Goal: Task Accomplishment & Management: Manage account settings

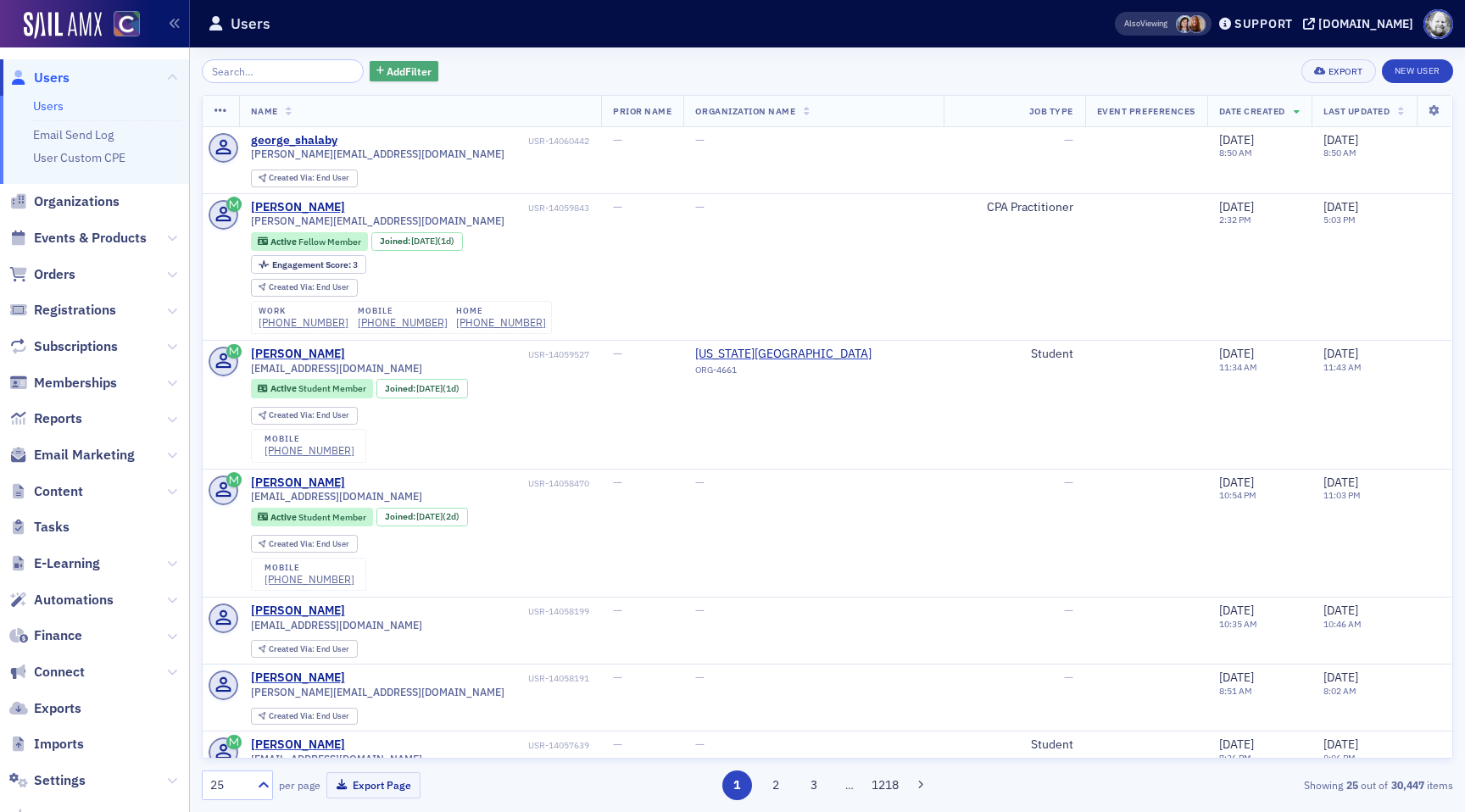
click at [387, 68] on span "Add Filter" at bounding box center [409, 71] width 45 height 15
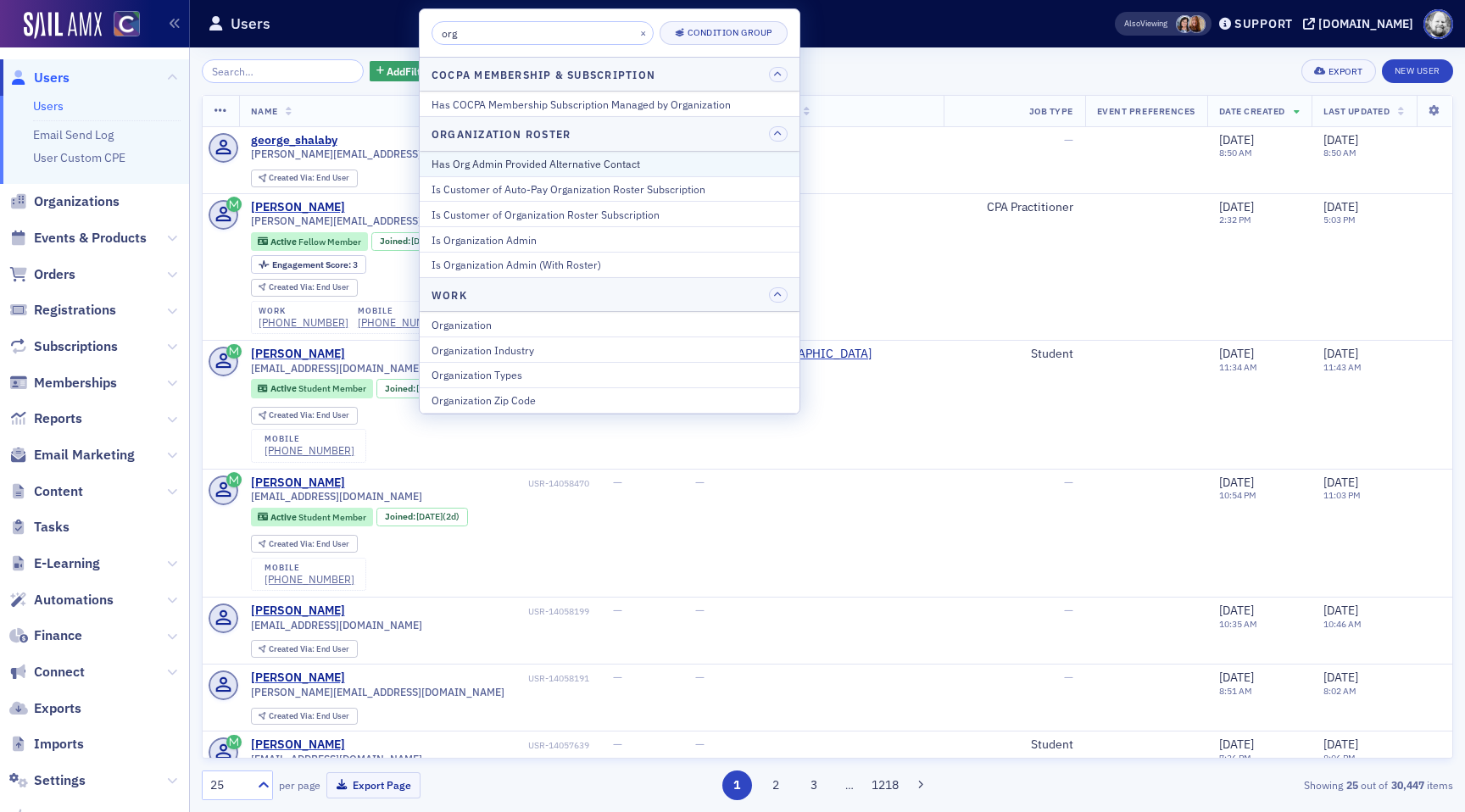
type input "org"
click at [543, 158] on div "Has Org Admin Provided Alternative Contact" at bounding box center [609, 163] width 356 height 15
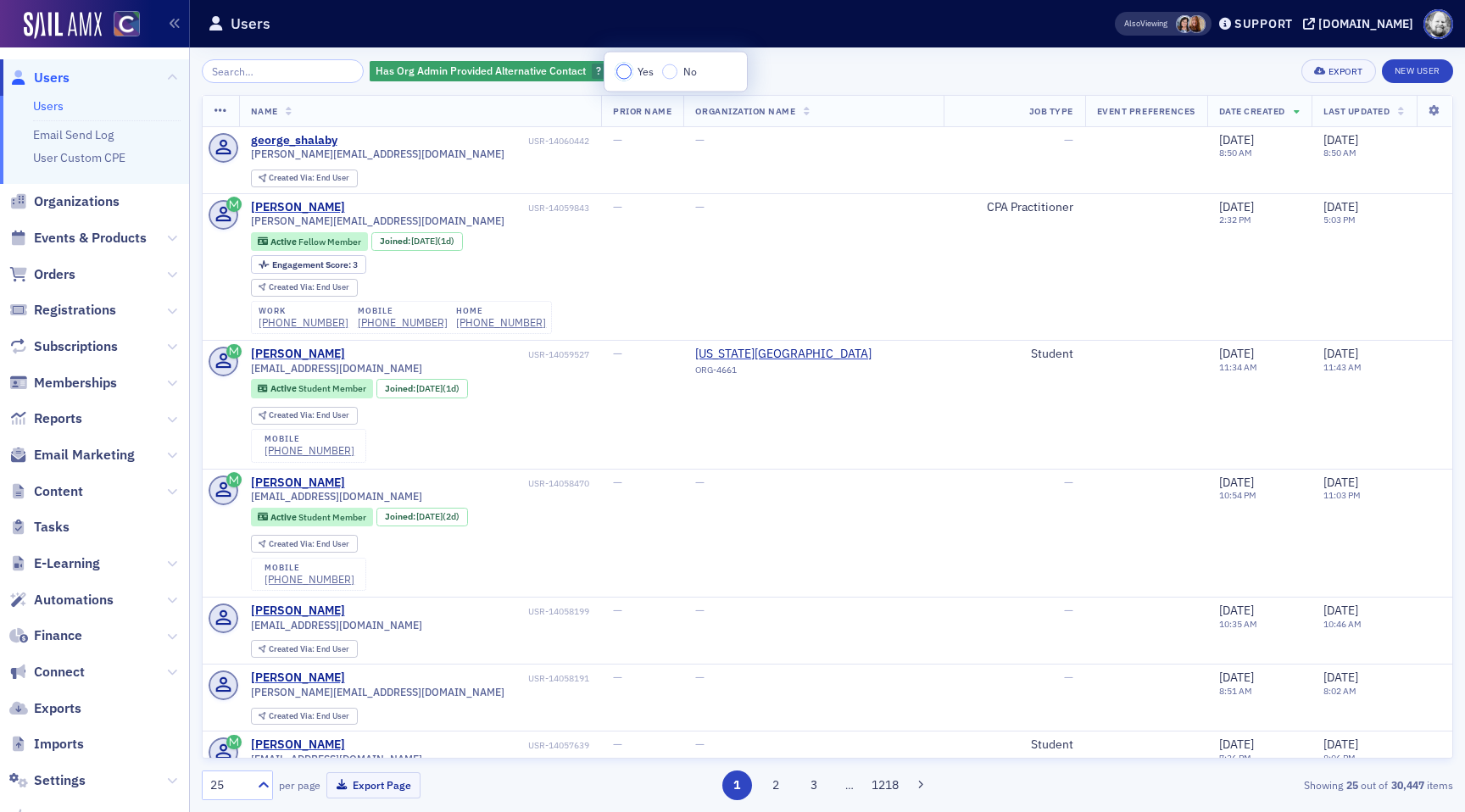
click at [621, 70] on input "Yes" at bounding box center [623, 72] width 15 height 15
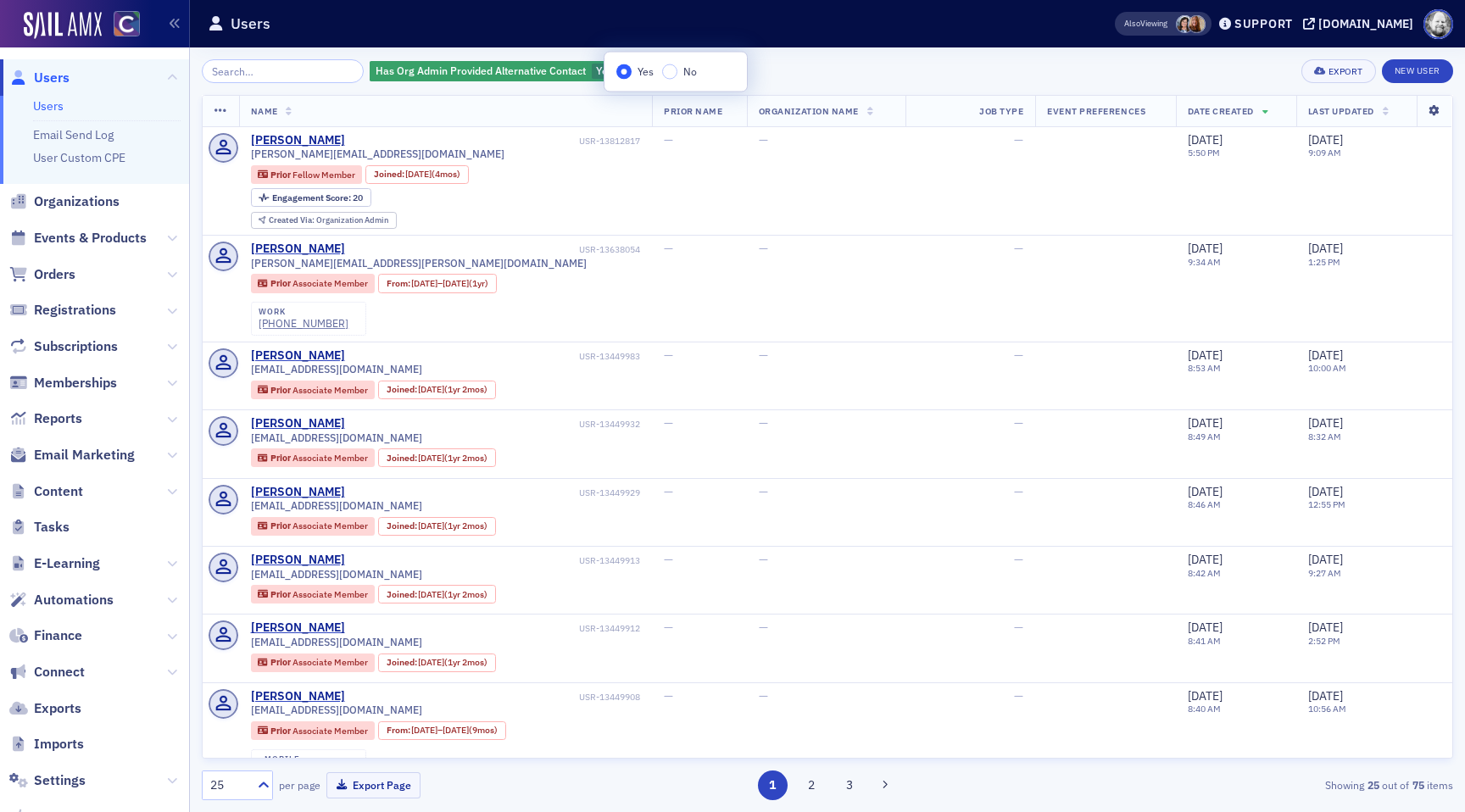
click at [1435, 107] on icon at bounding box center [1434, 111] width 35 height 10
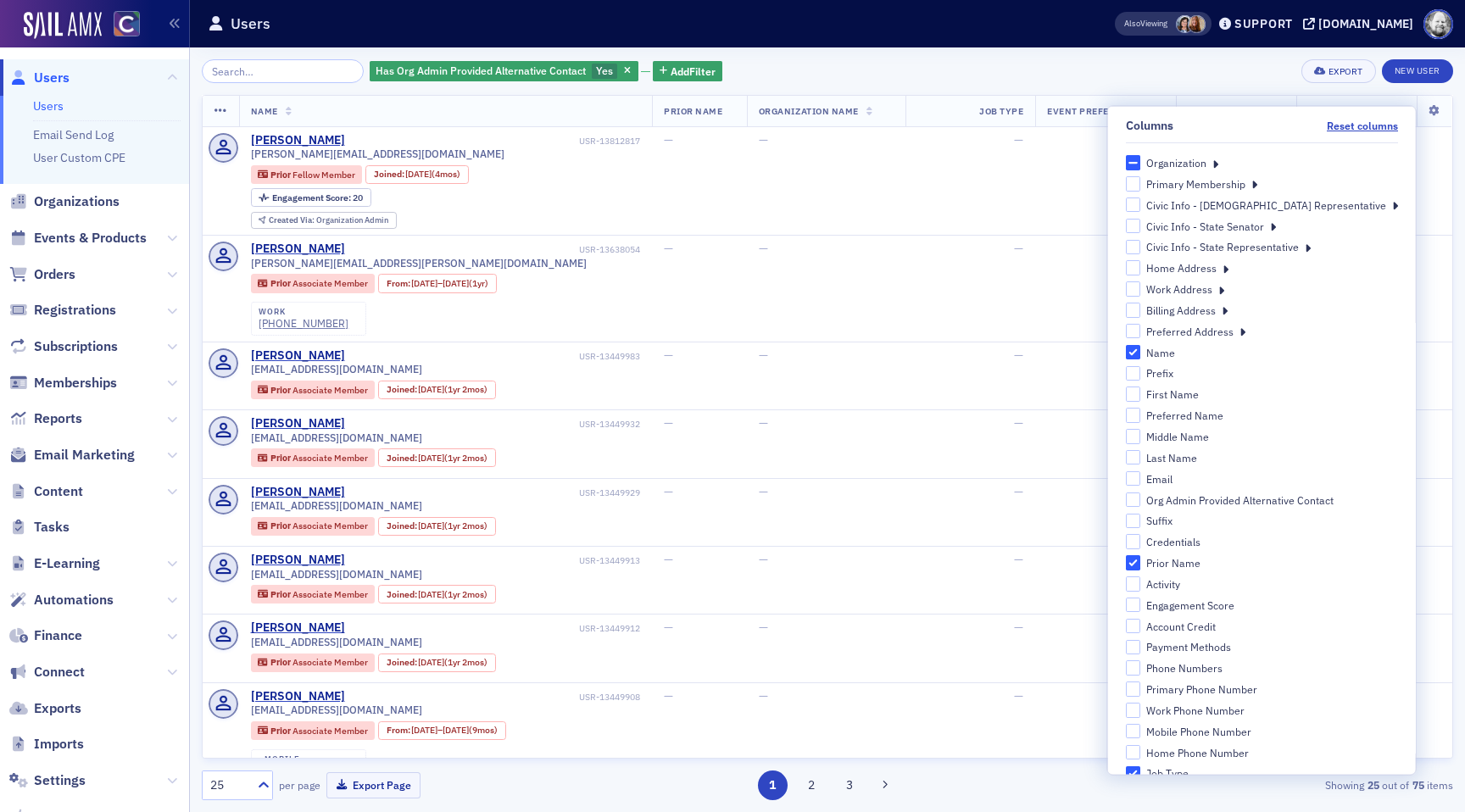
click at [1285, 494] on div "Org Admin Provided Alternative Contact" at bounding box center [1240, 500] width 187 height 14
click at [1140, 494] on input "Org Admin Provided Alternative Contact" at bounding box center [1132, 499] width 15 height 15
checkbox input "true"
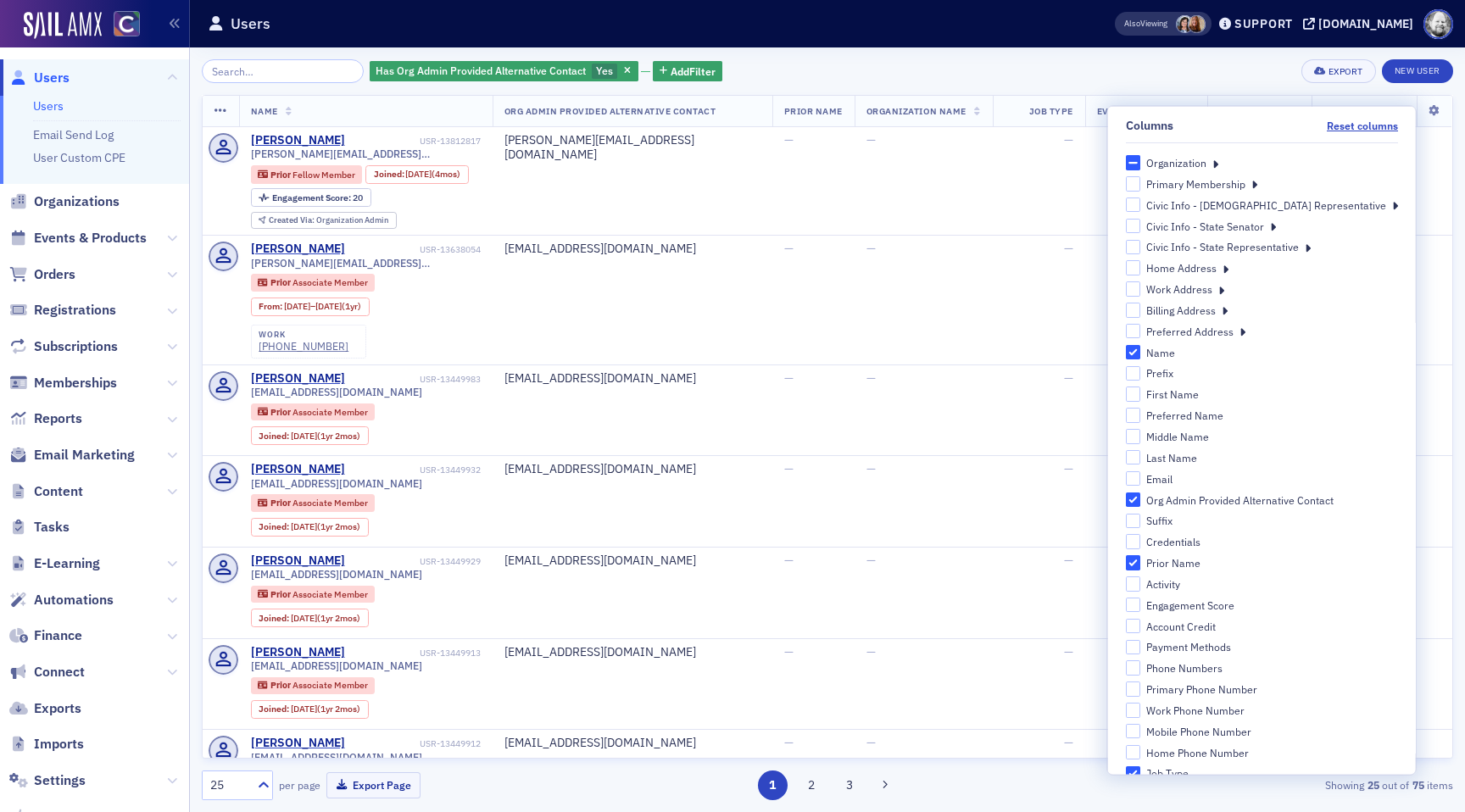
click at [813, 66] on div "Has Org Admin Provided Alternative Contact Yes Add Filter Export New User" at bounding box center [828, 71] width 1251 height 24
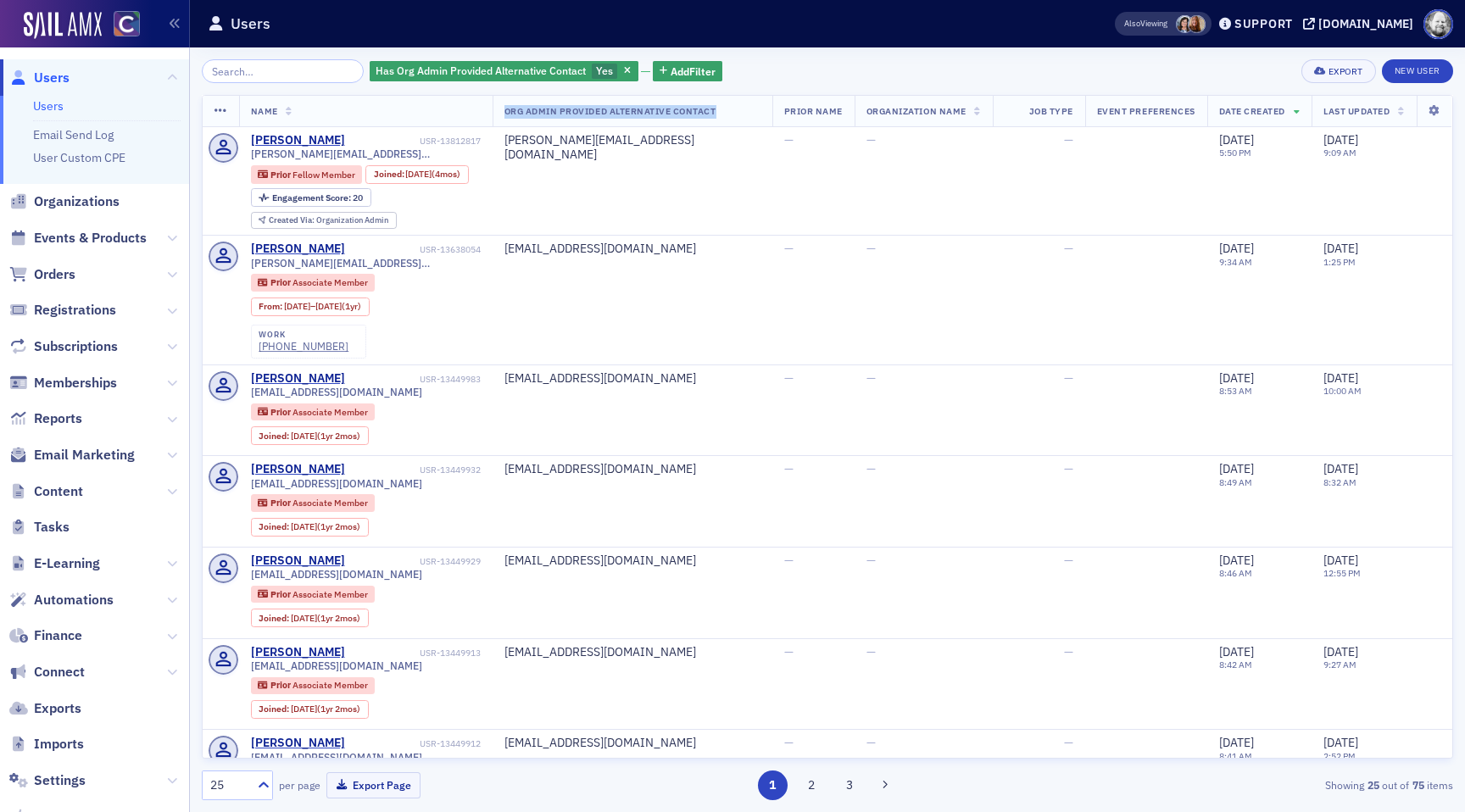
drag, startPoint x: 532, startPoint y: 108, endPoint x: 746, endPoint y: 108, distance: 214.0
click at [717, 108] on span "Org Admin Provided Alternative Contact" at bounding box center [610, 111] width 212 height 12
copy span "Org Admin Provided Alternative Contact"
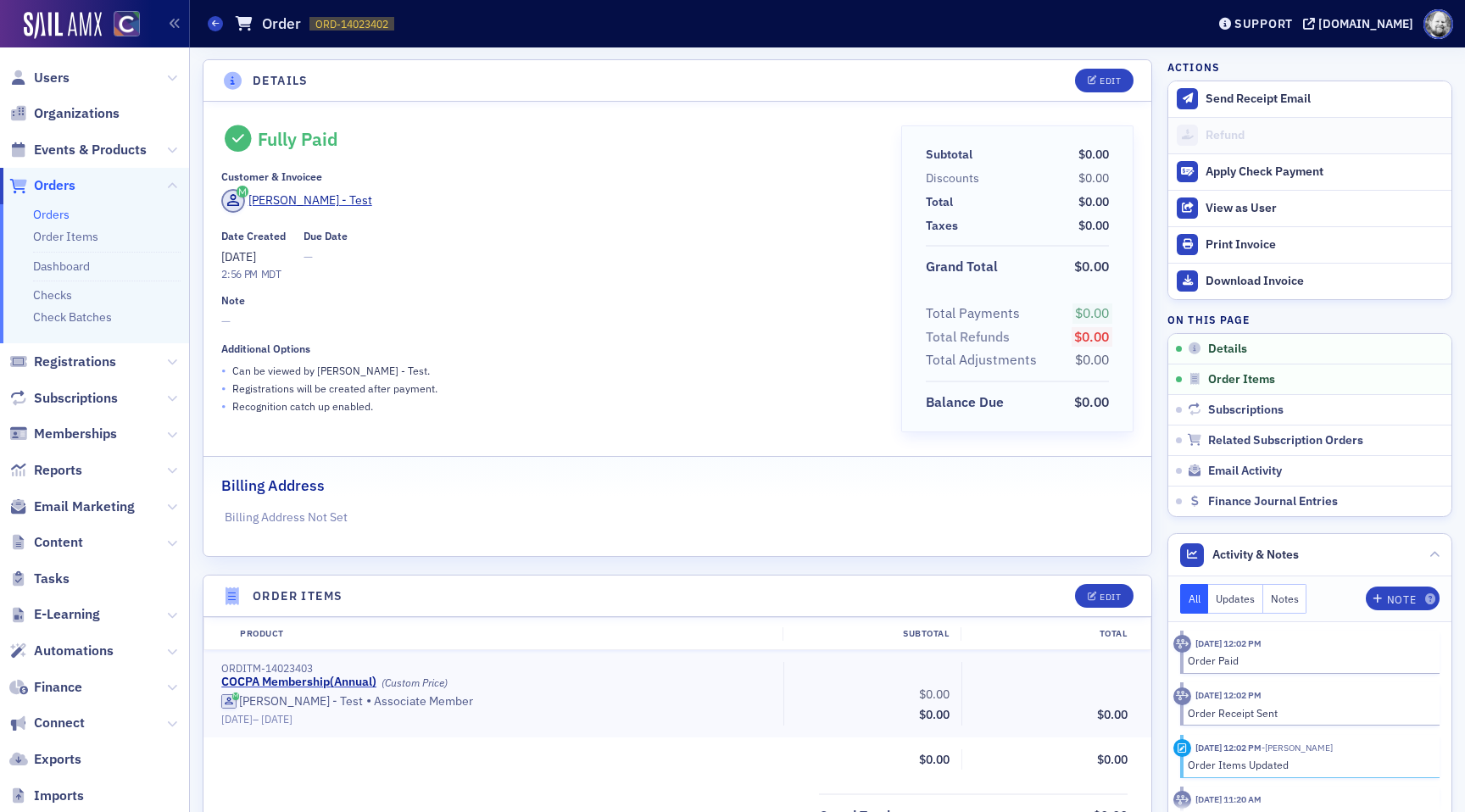
click at [45, 214] on link "Orders" at bounding box center [52, 214] width 37 height 15
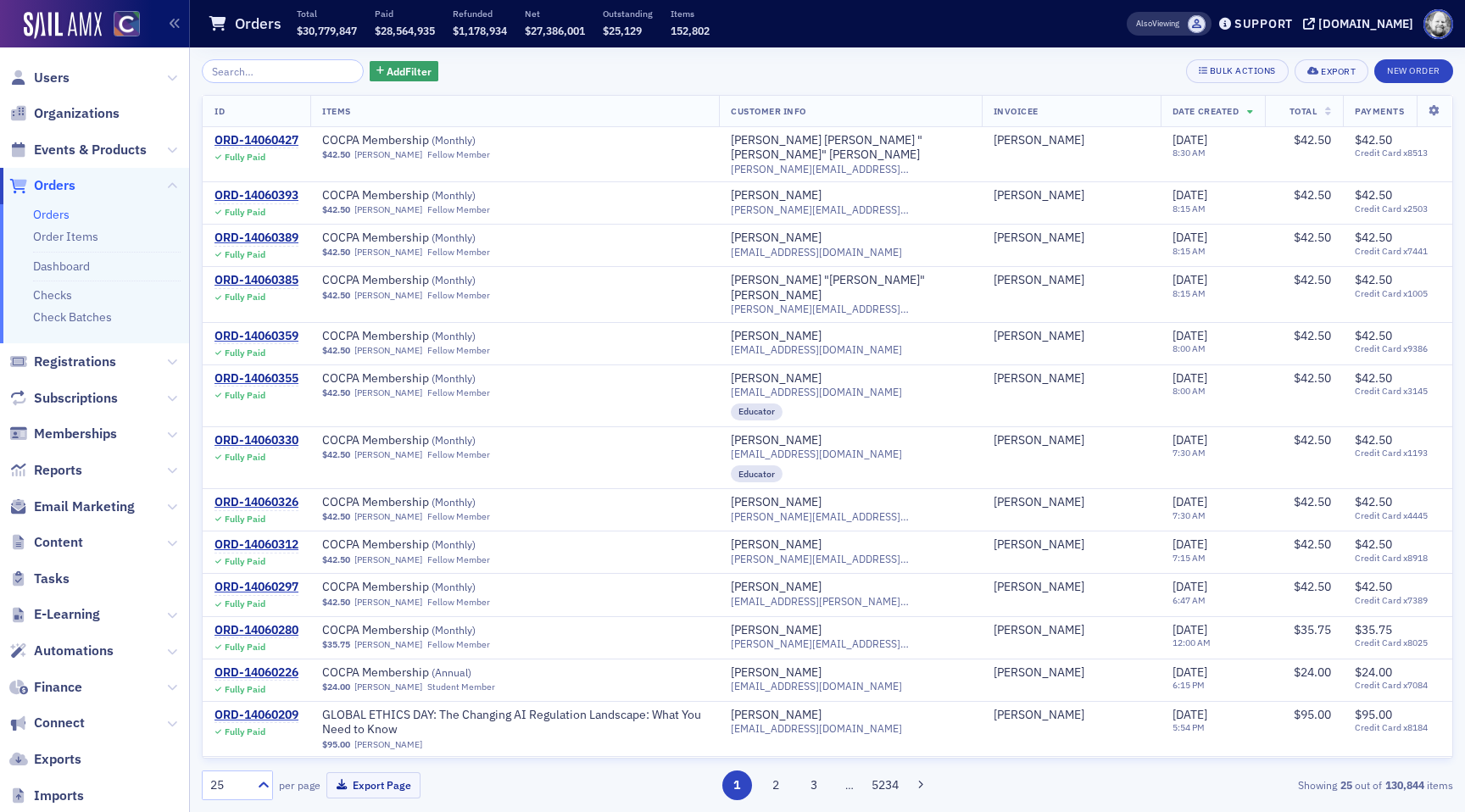
click at [1206, 24] on span at bounding box center [1196, 24] width 18 height 18
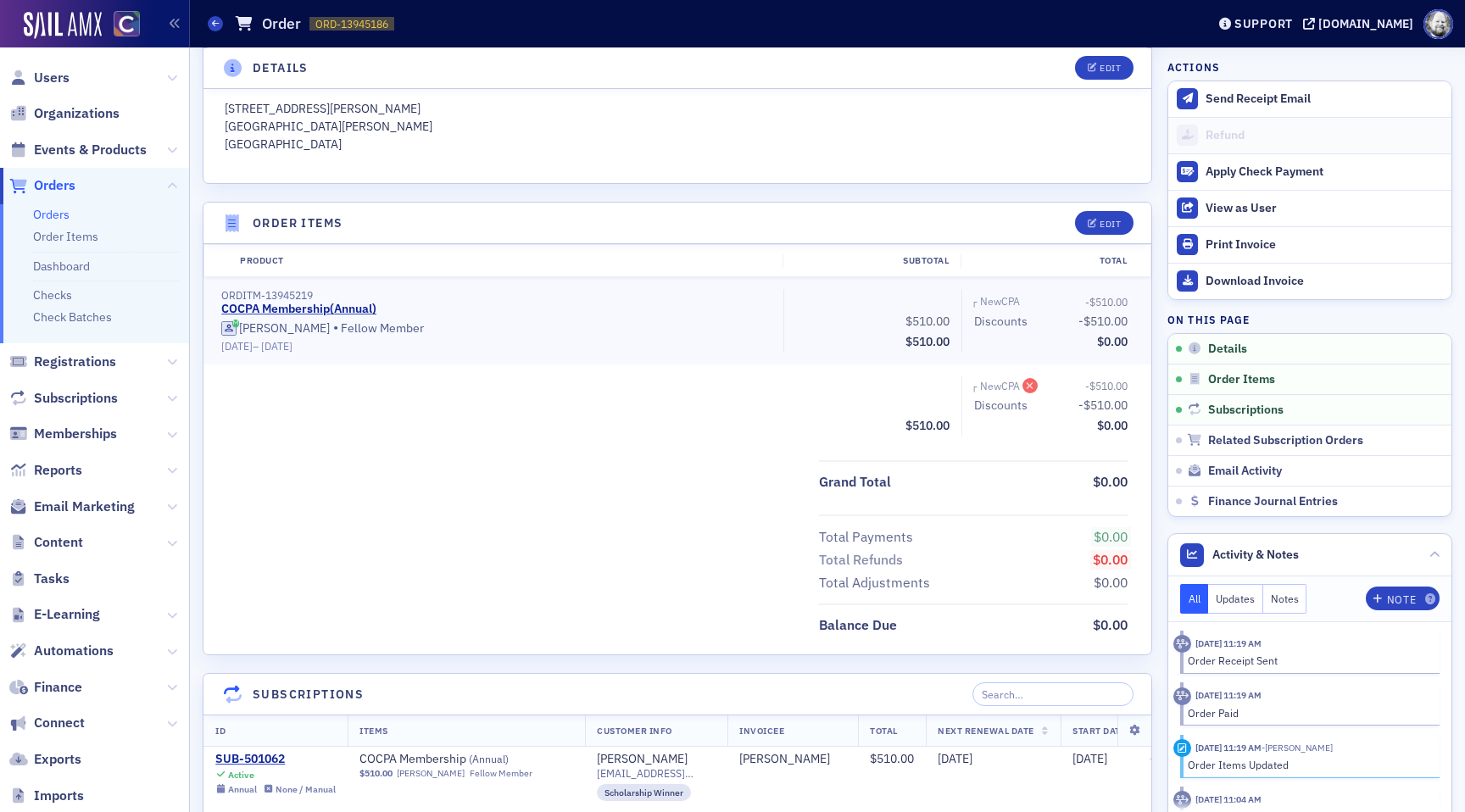
scroll to position [428, 0]
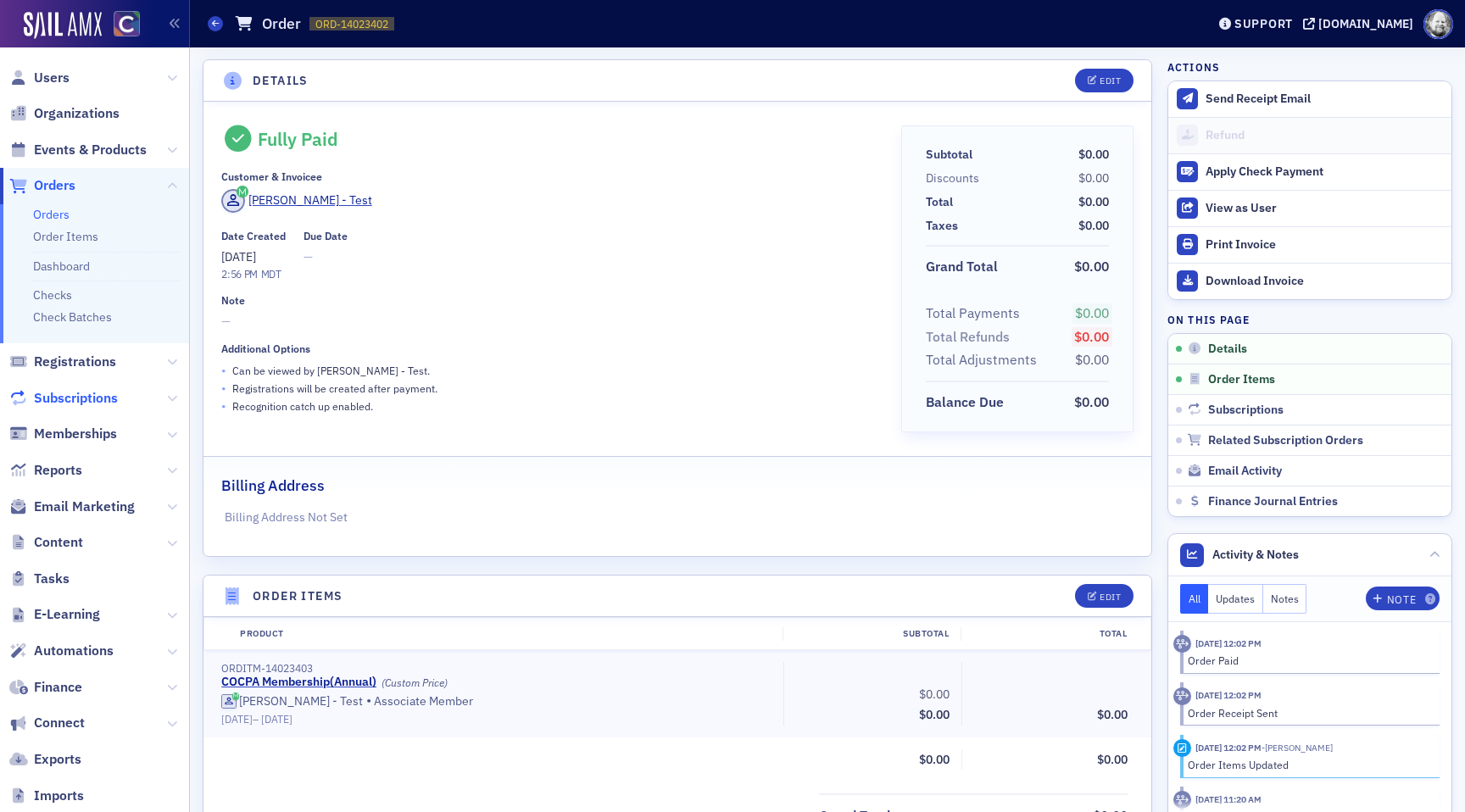
click at [76, 395] on span "Subscriptions" at bounding box center [76, 398] width 84 height 18
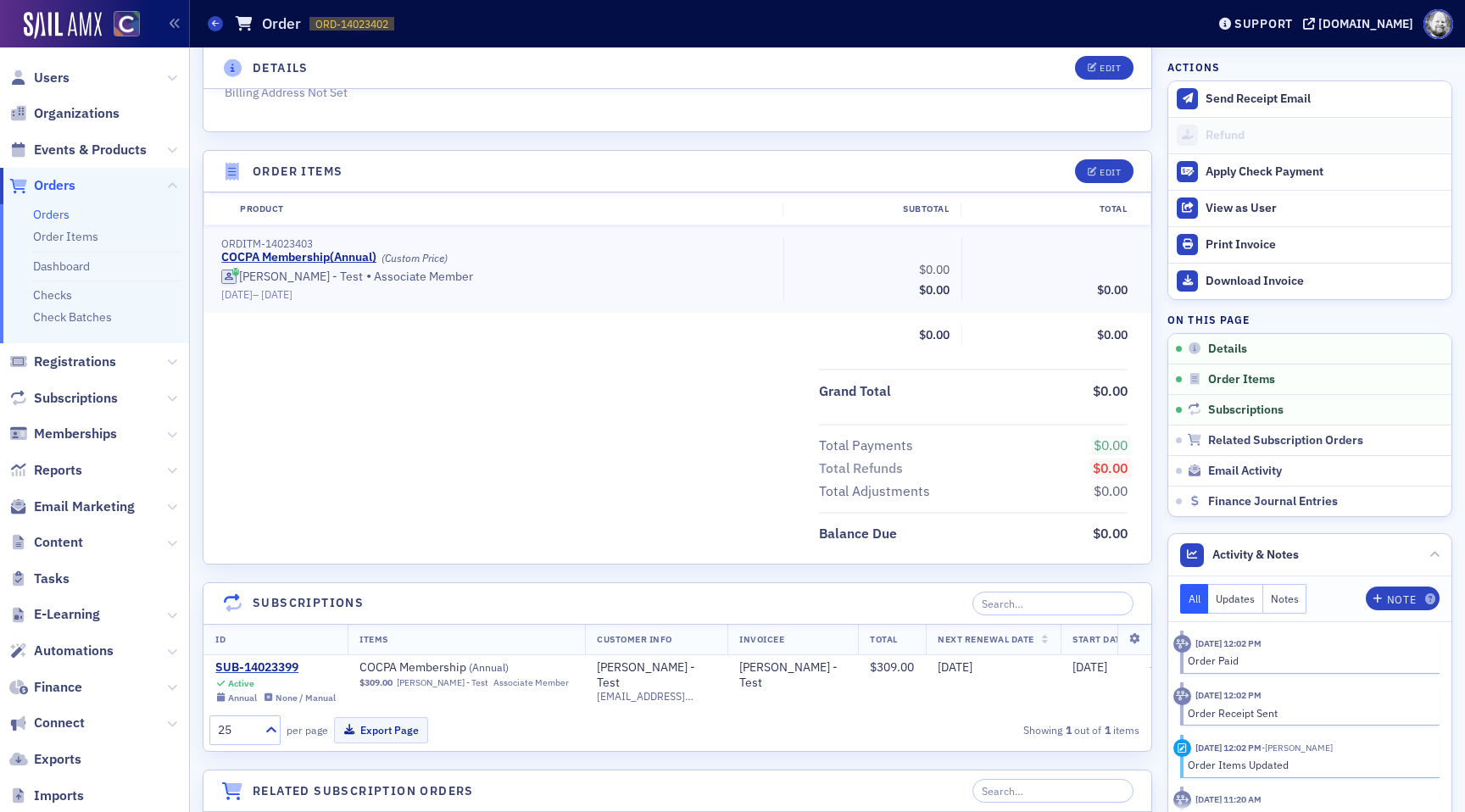
scroll to position [621, 0]
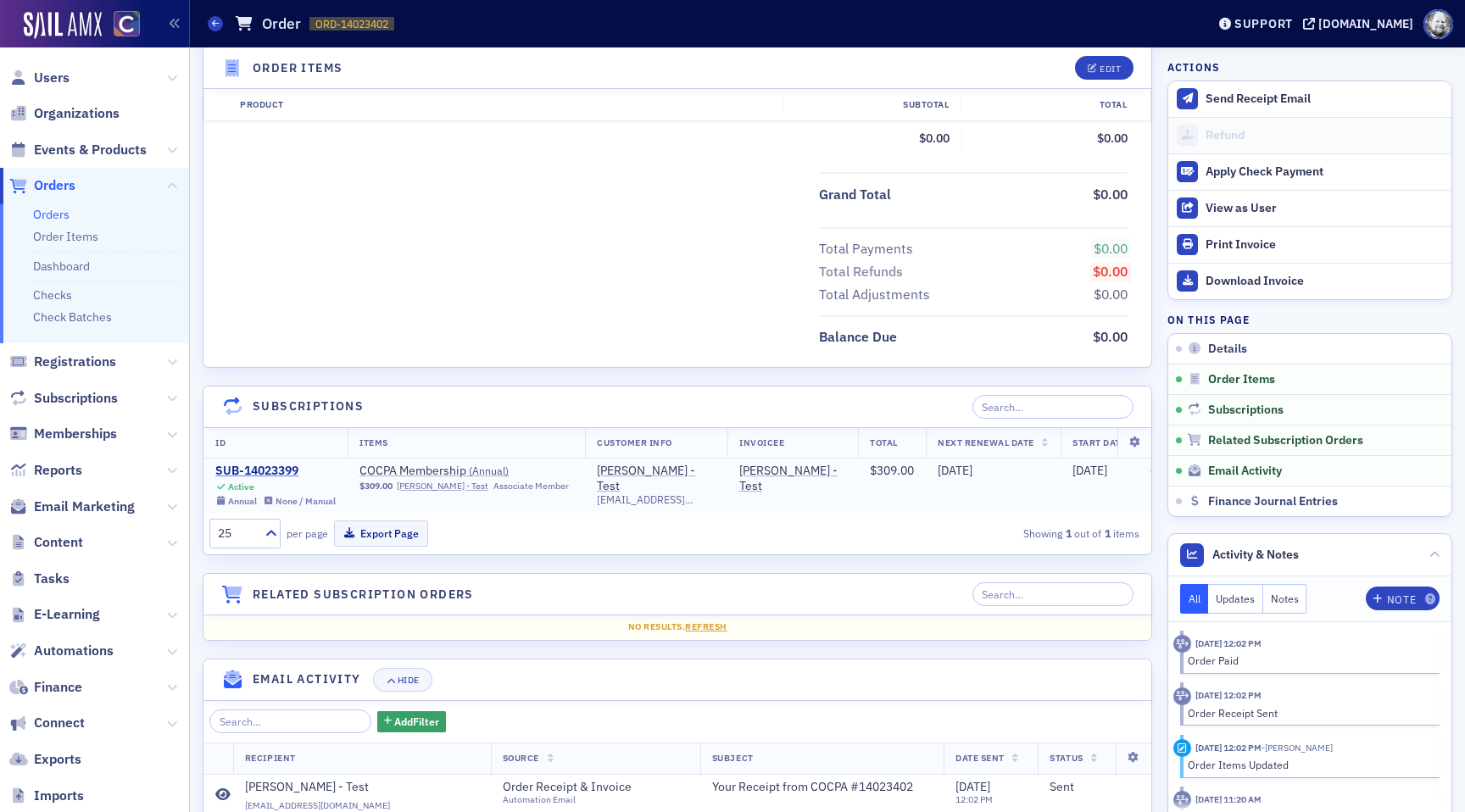
click at [263, 472] on div "SUB-14023399" at bounding box center [276, 471] width 121 height 15
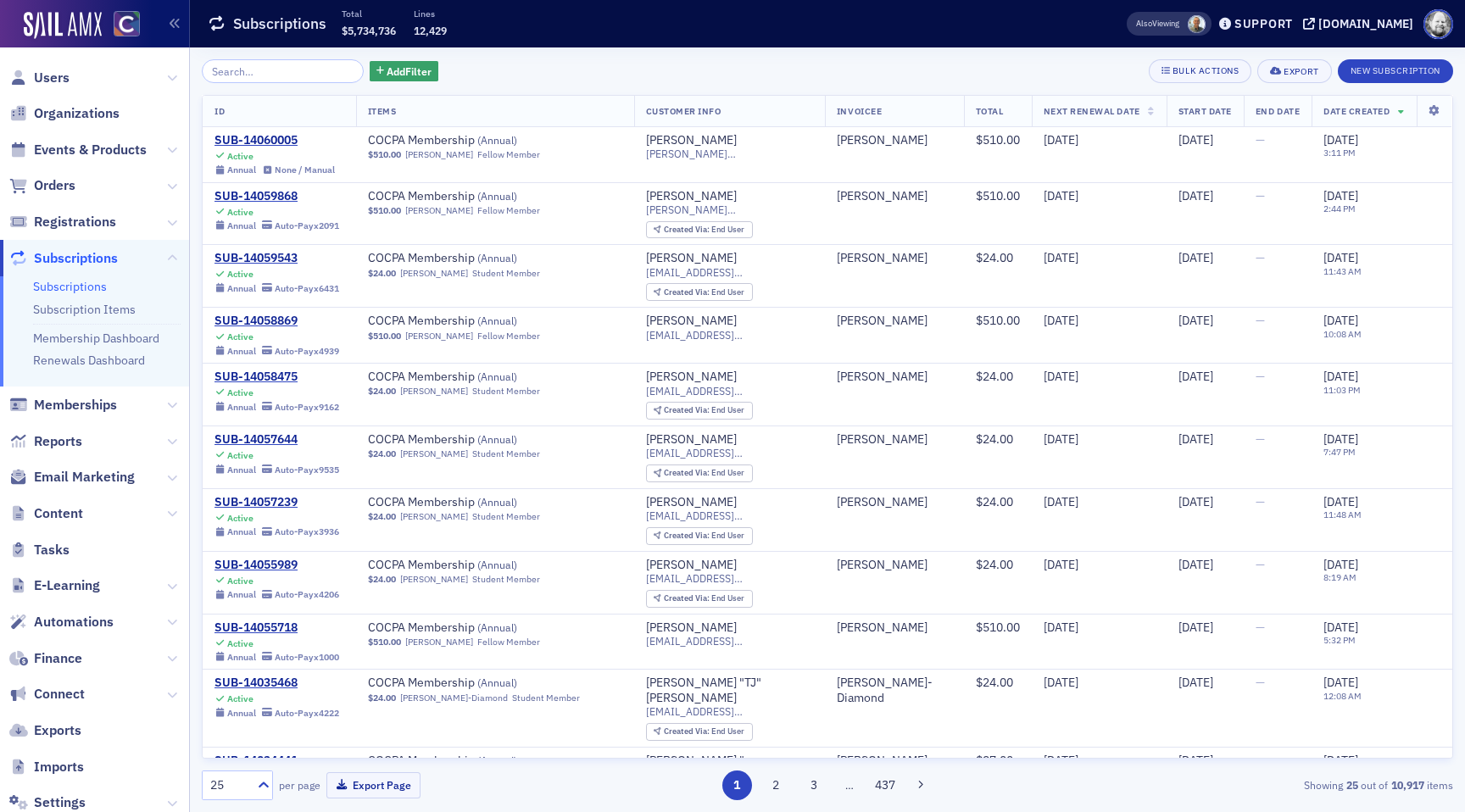
click at [1206, 27] on span at bounding box center [1196, 24] width 18 height 18
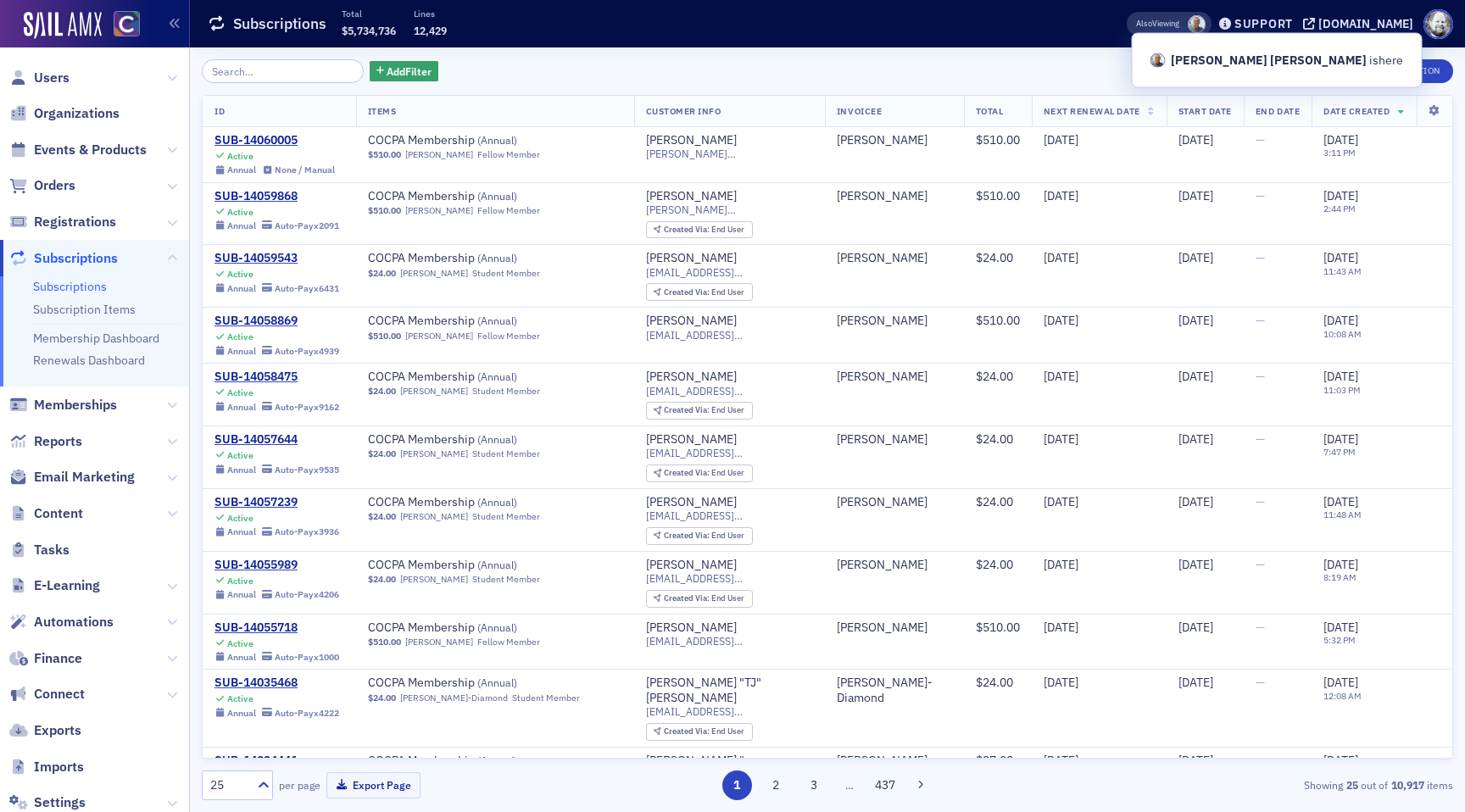
click at [1206, 27] on span at bounding box center [1196, 24] width 18 height 18
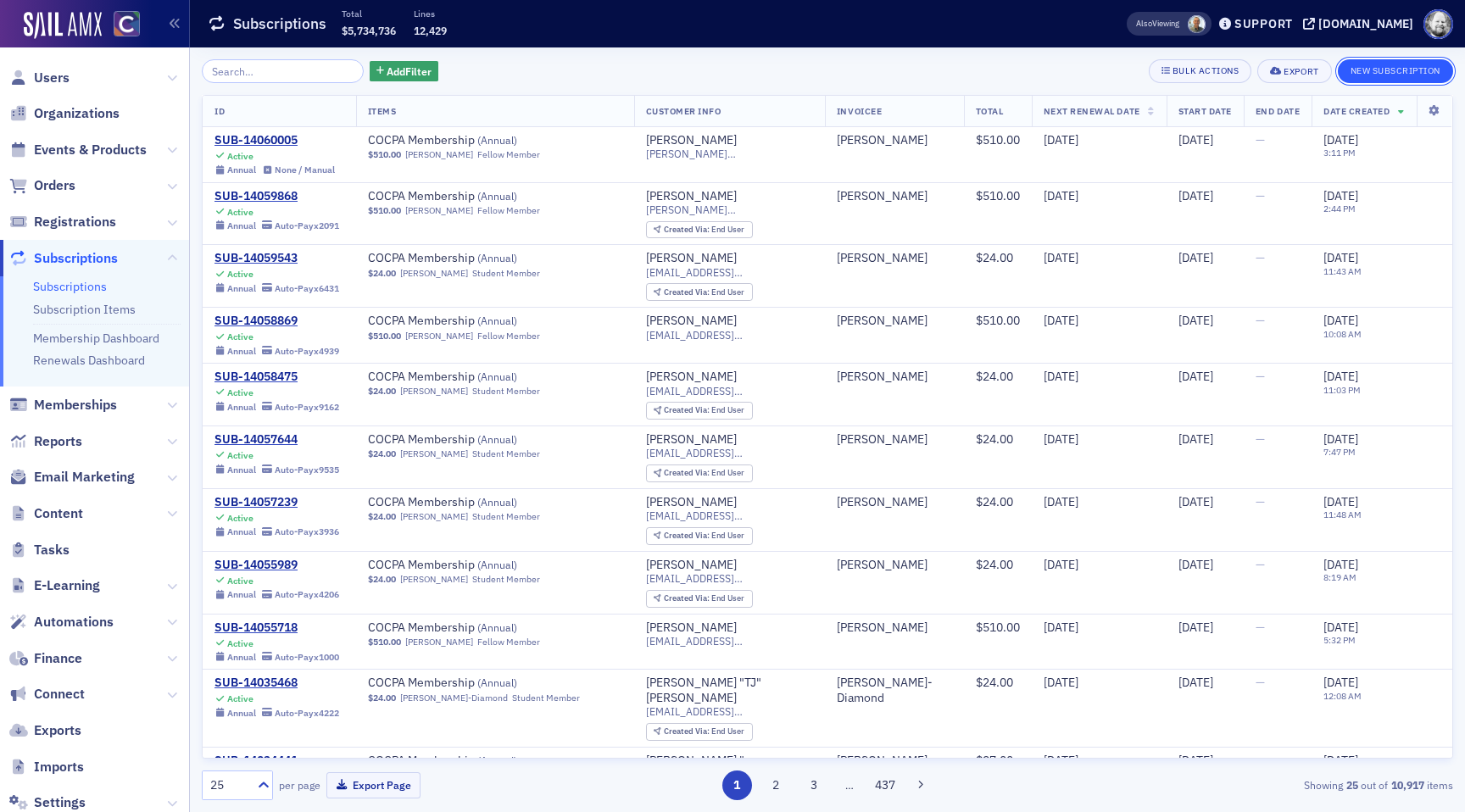
click at [1400, 71] on button "New Subscription" at bounding box center [1396, 71] width 116 height 24
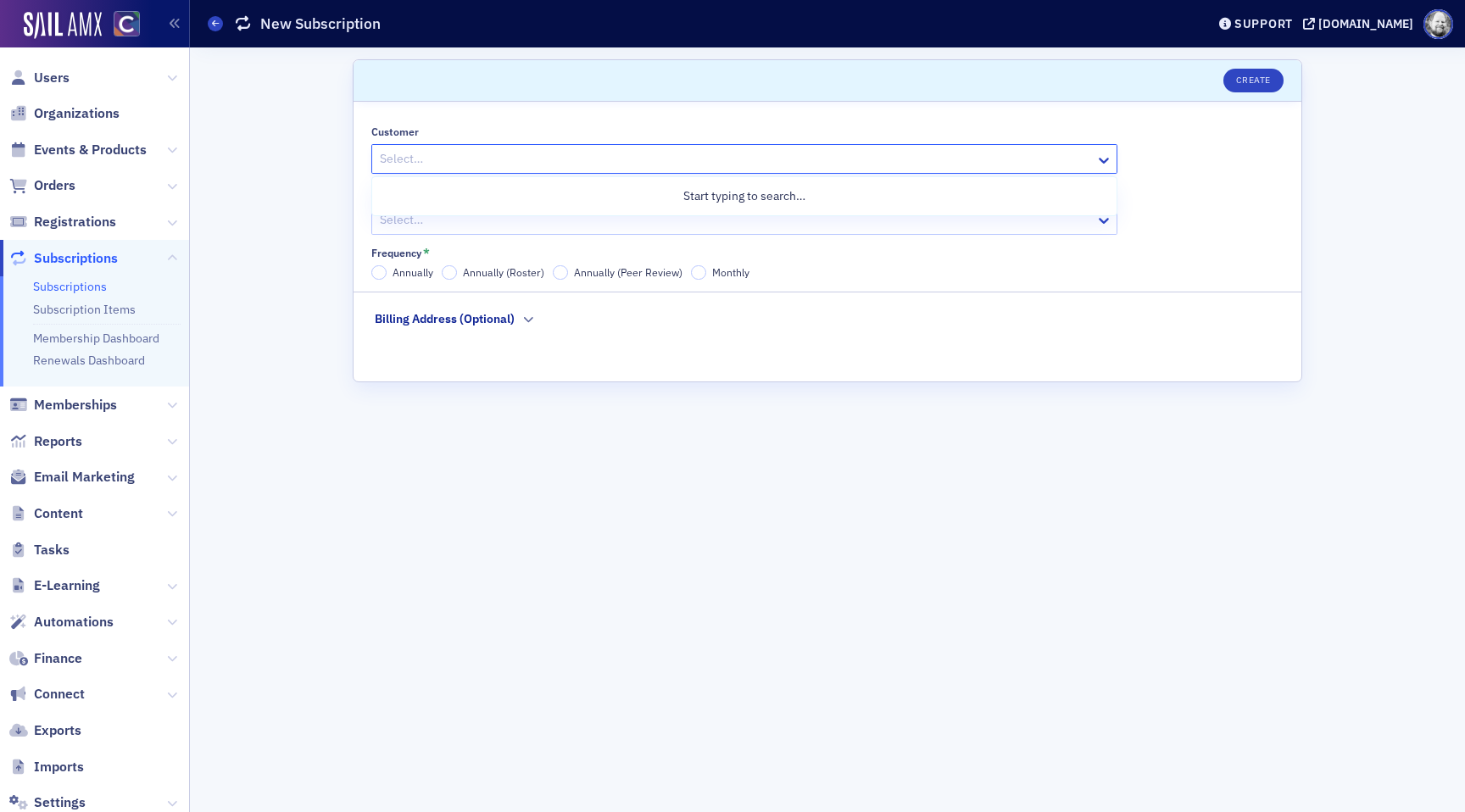
click at [664, 157] on div at bounding box center [736, 159] width 716 height 21
type input "aidan"
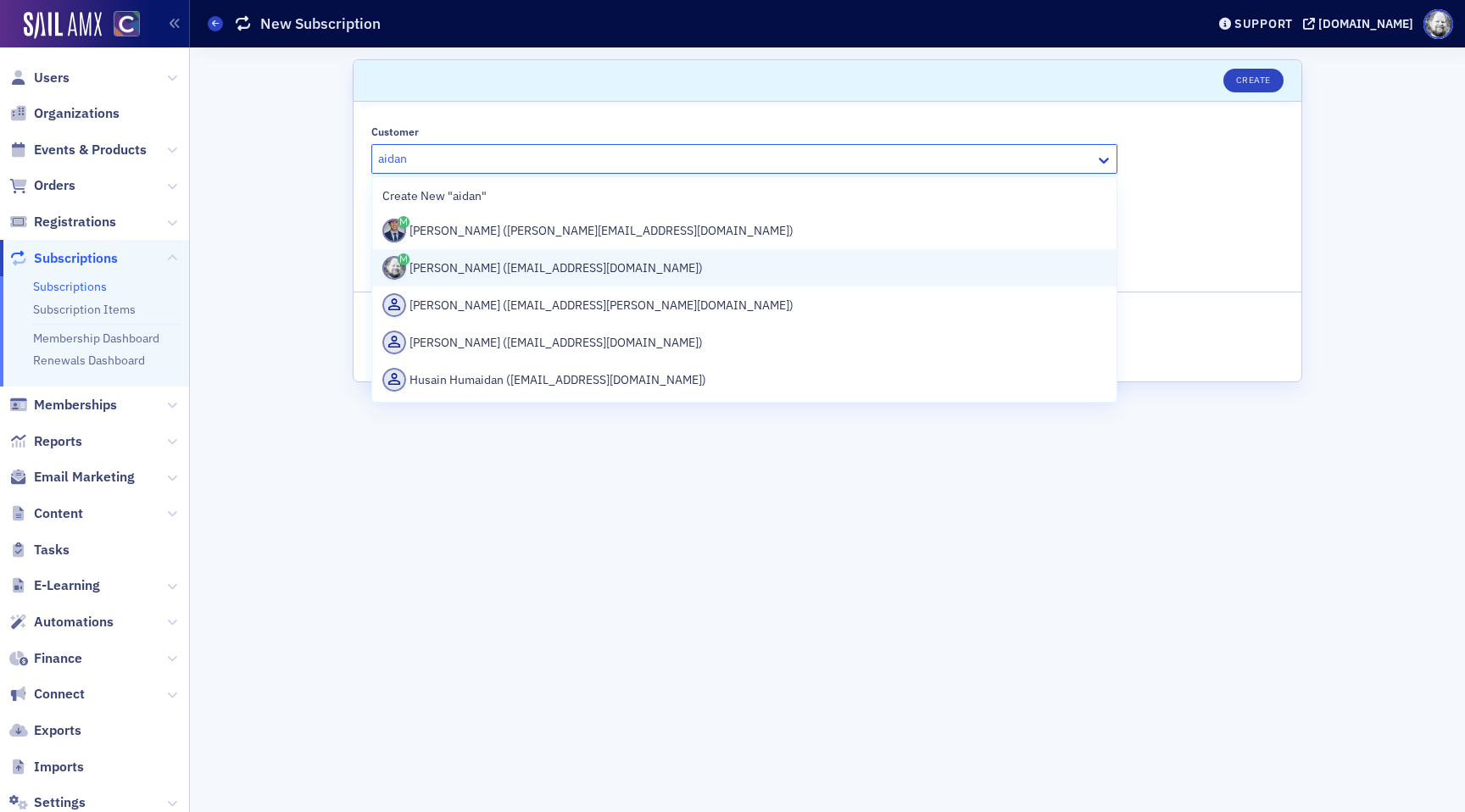
click at [593, 263] on div "[PERSON_NAME] ([EMAIL_ADDRESS][DOMAIN_NAME])" at bounding box center [744, 268] width 724 height 24
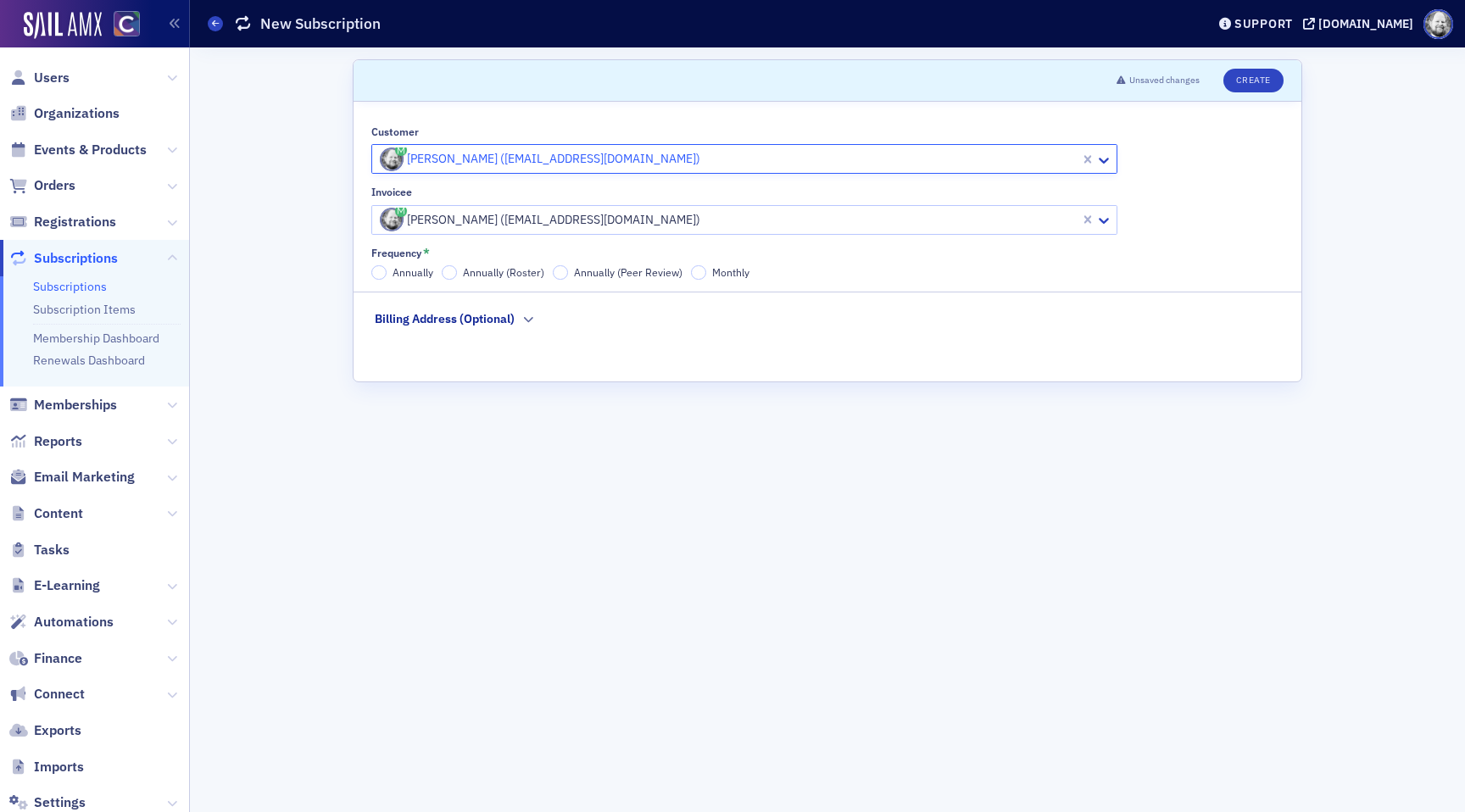
click at [416, 269] on span "Annually" at bounding box center [413, 272] width 41 height 14
click at [387, 269] on input "Annually" at bounding box center [378, 272] width 15 height 15
click at [1240, 77] on button "Create" at bounding box center [1253, 80] width 60 height 24
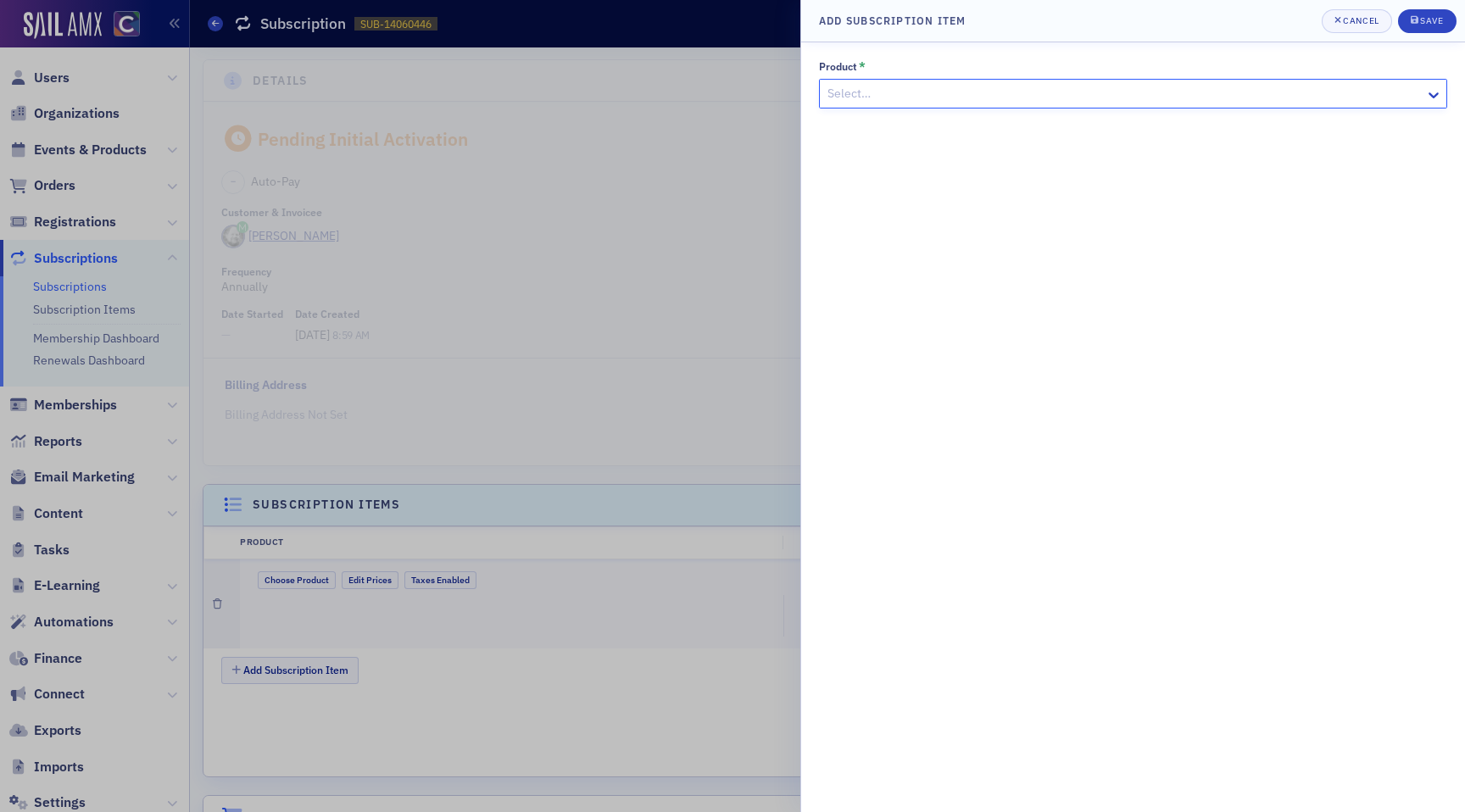
click at [945, 89] on div at bounding box center [1125, 94] width 598 height 21
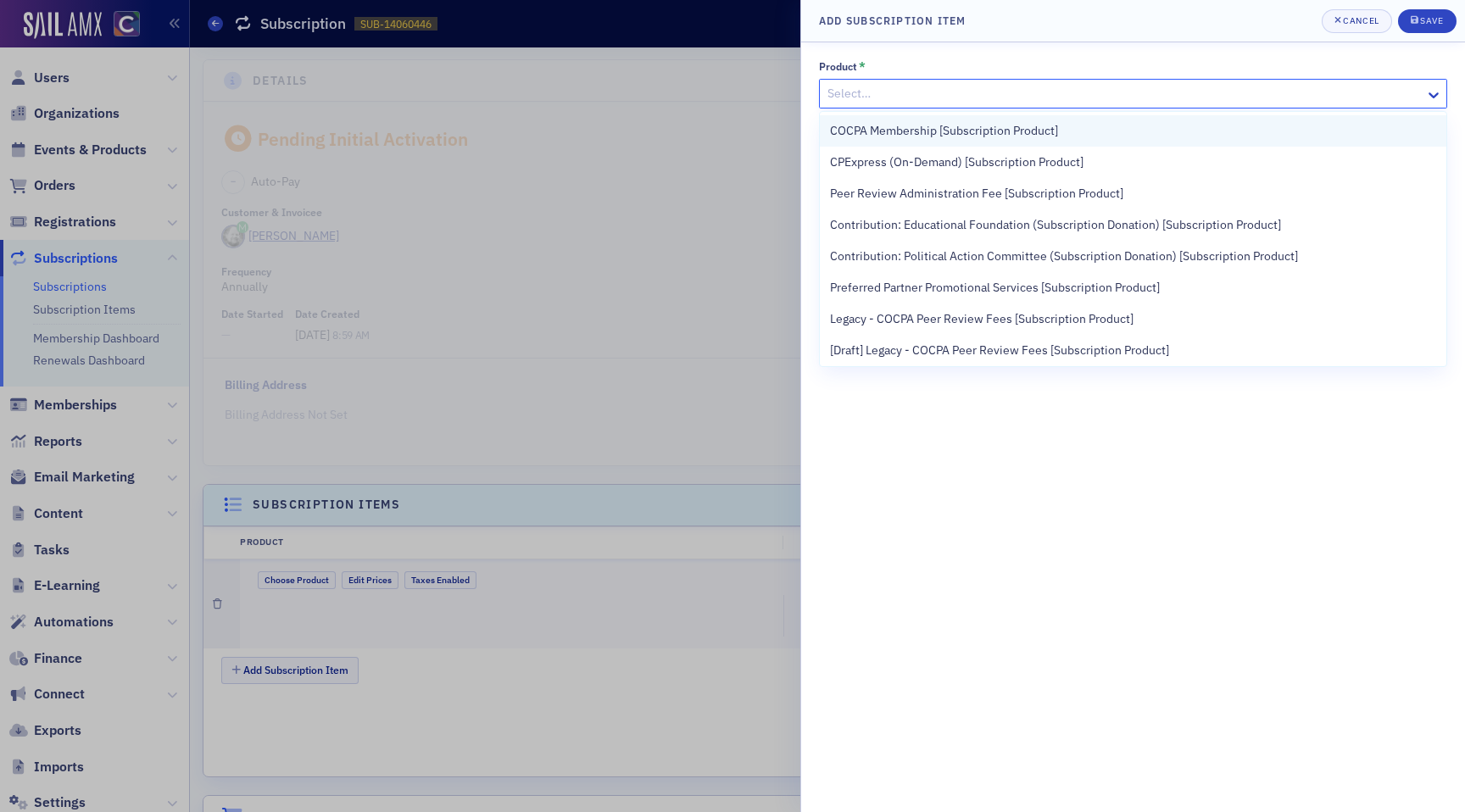
click at [942, 123] on span "COCPA Membership [Subscription Product]" at bounding box center [944, 131] width 228 height 18
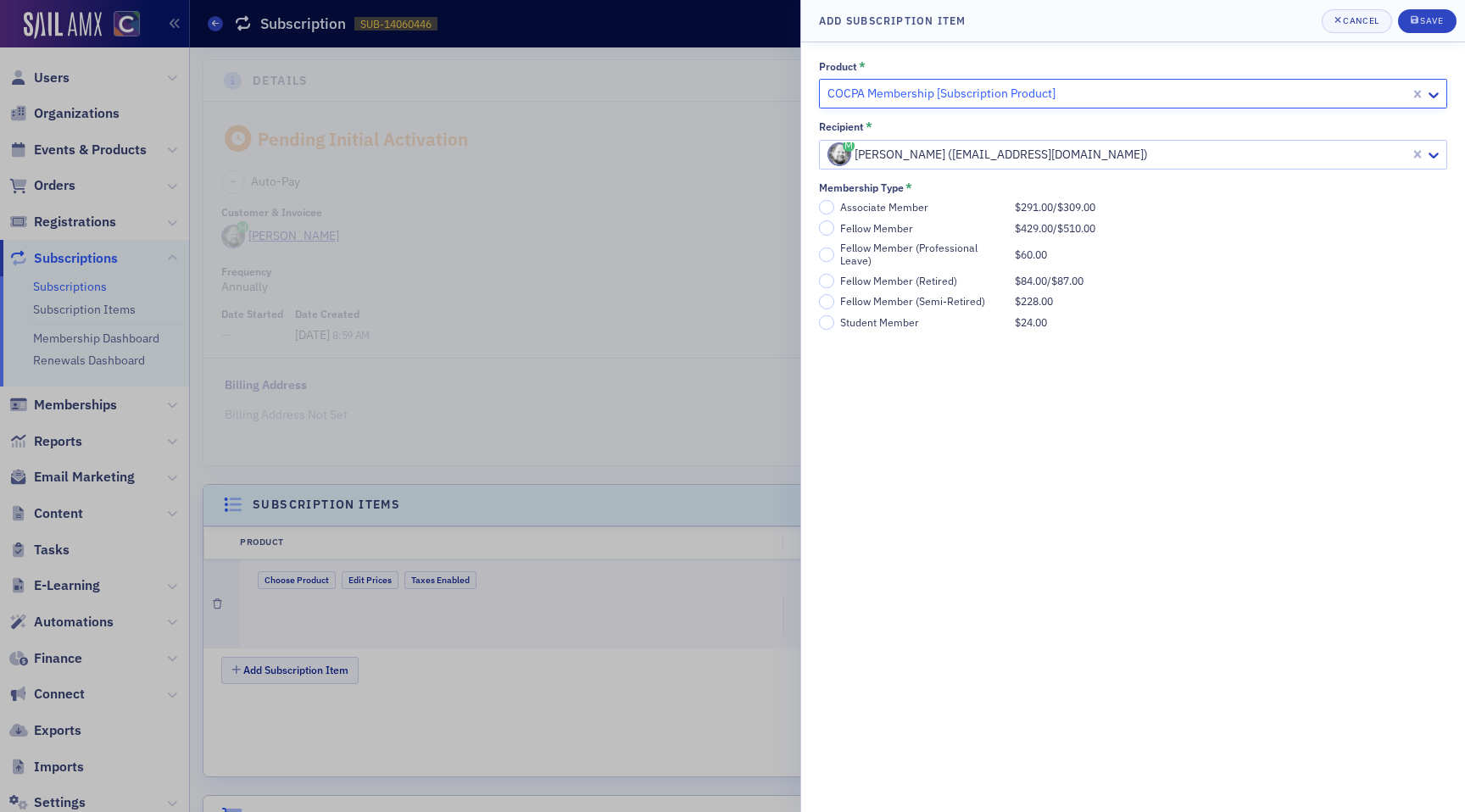
click at [880, 211] on div "Associate Member" at bounding box center [923, 207] width 166 height 13
click at [834, 211] on input "Associate Member $291.00 / $309.00" at bounding box center [826, 207] width 15 height 15
click at [1428, 30] on button "Save" at bounding box center [1427, 21] width 59 height 24
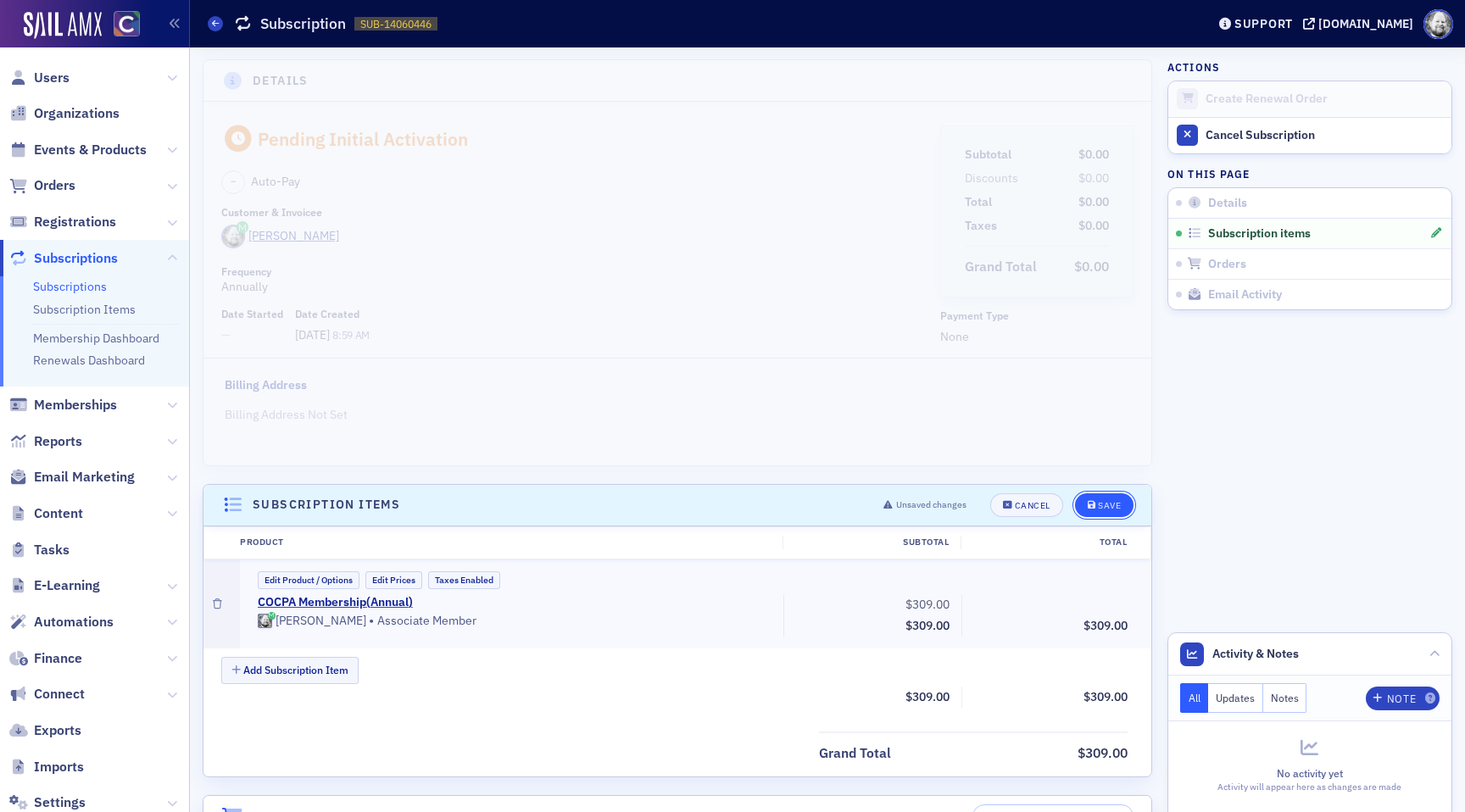
click at [1110, 501] on div "Save" at bounding box center [1110, 506] width 23 height 10
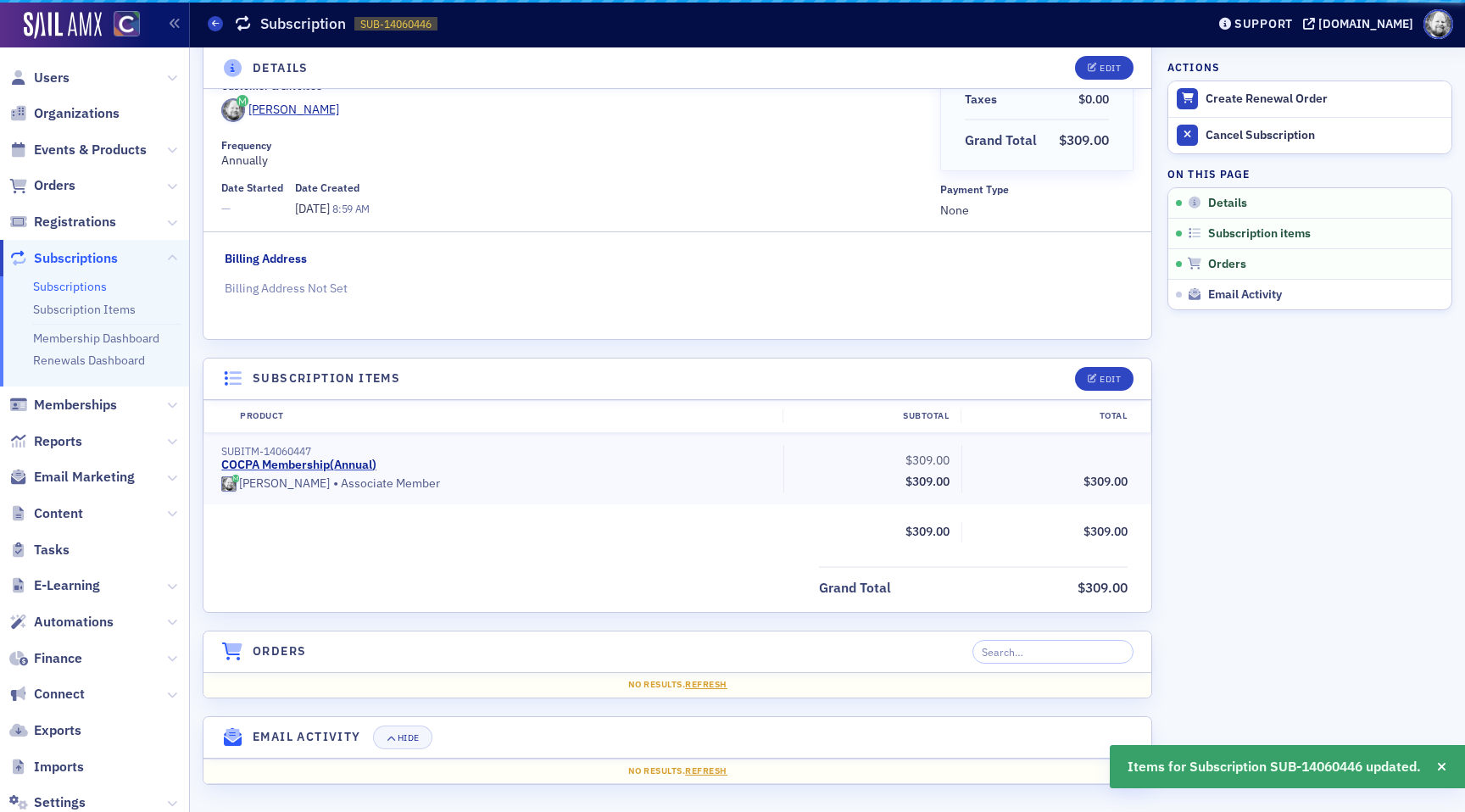
scroll to position [129, 0]
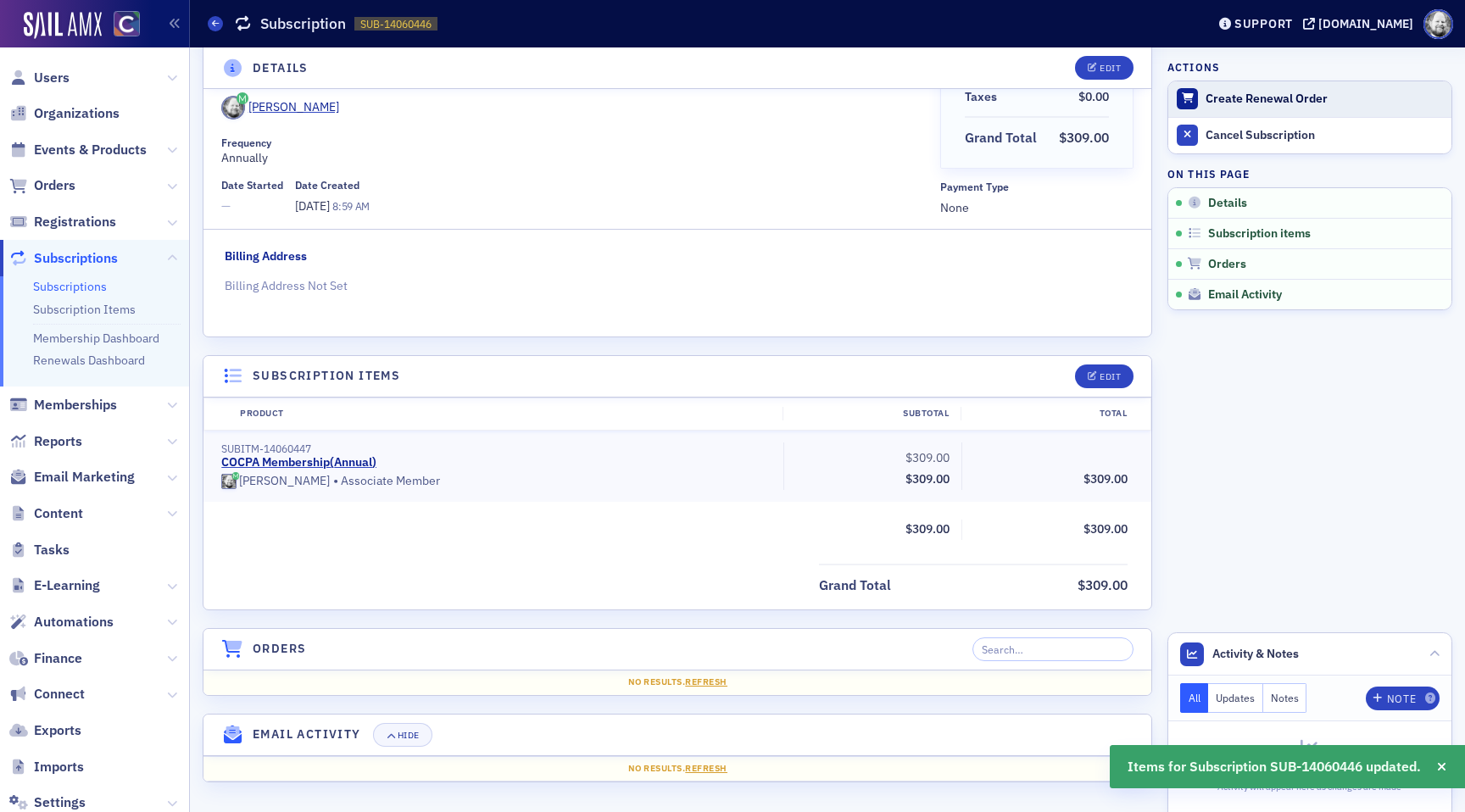
click at [1239, 94] on div "Create Renewal Order" at bounding box center [1324, 99] width 237 height 15
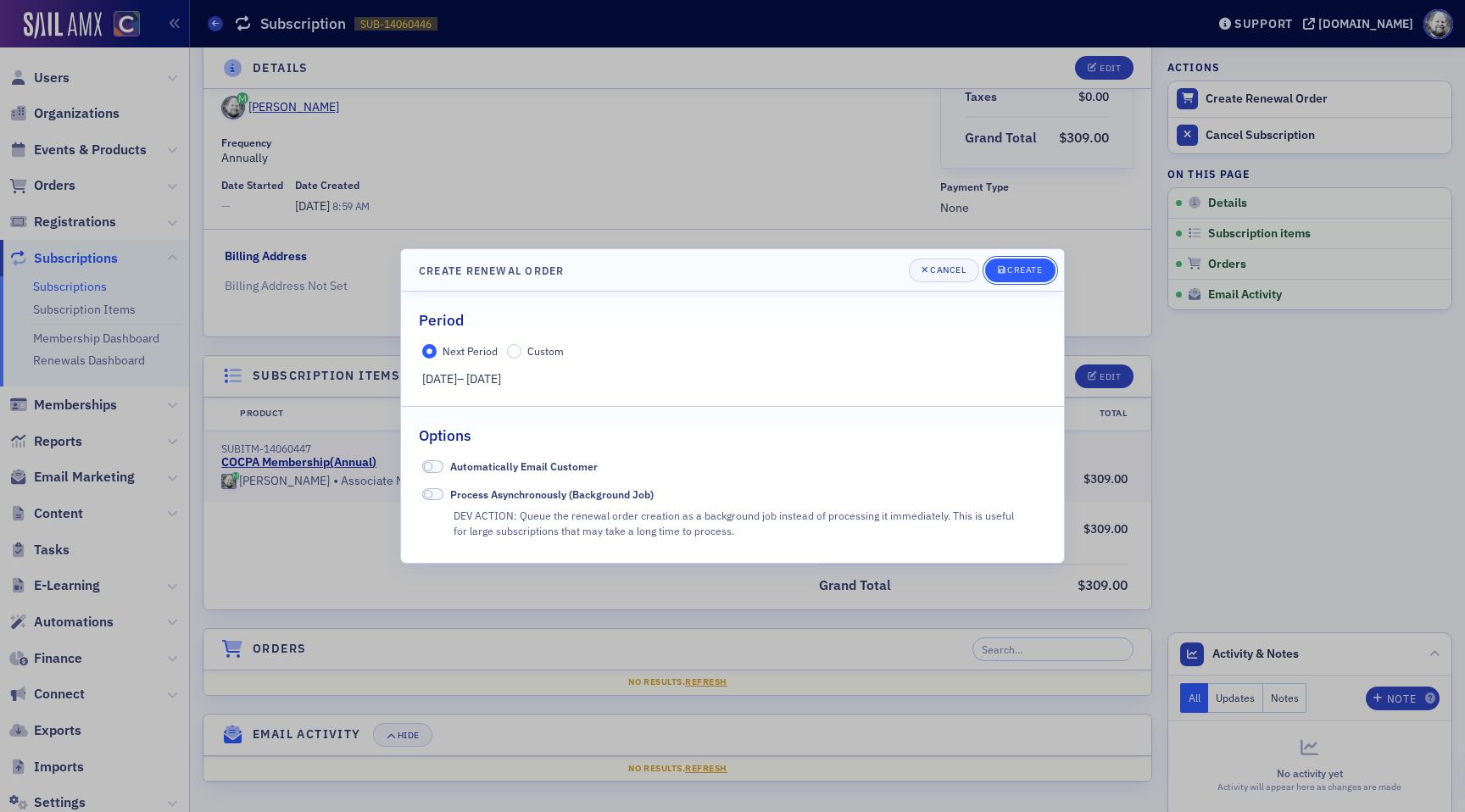
click at [1007, 271] on div "submit" at bounding box center [1003, 270] width 11 height 14
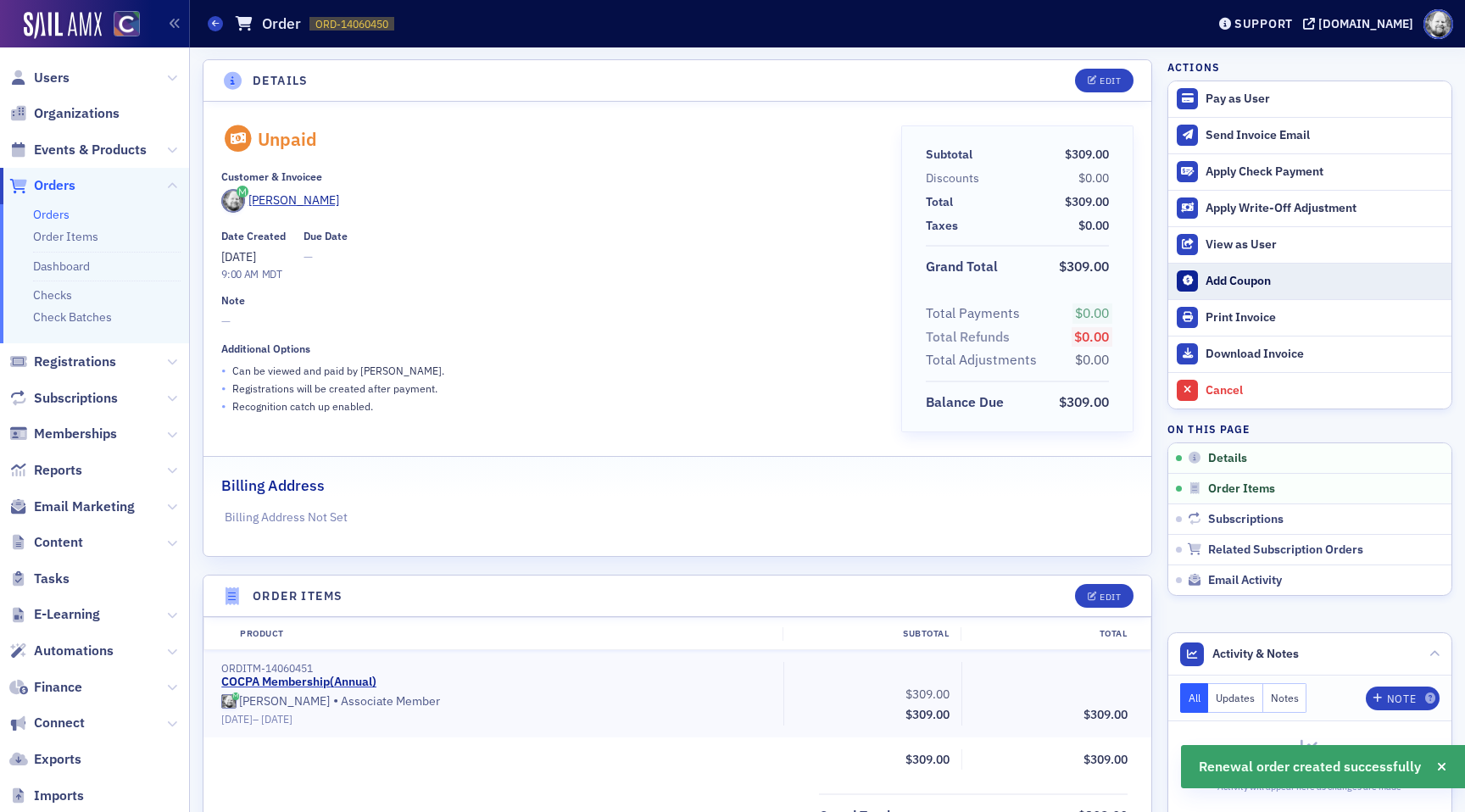
click at [1229, 278] on div "Add Coupon" at bounding box center [1324, 281] width 237 height 15
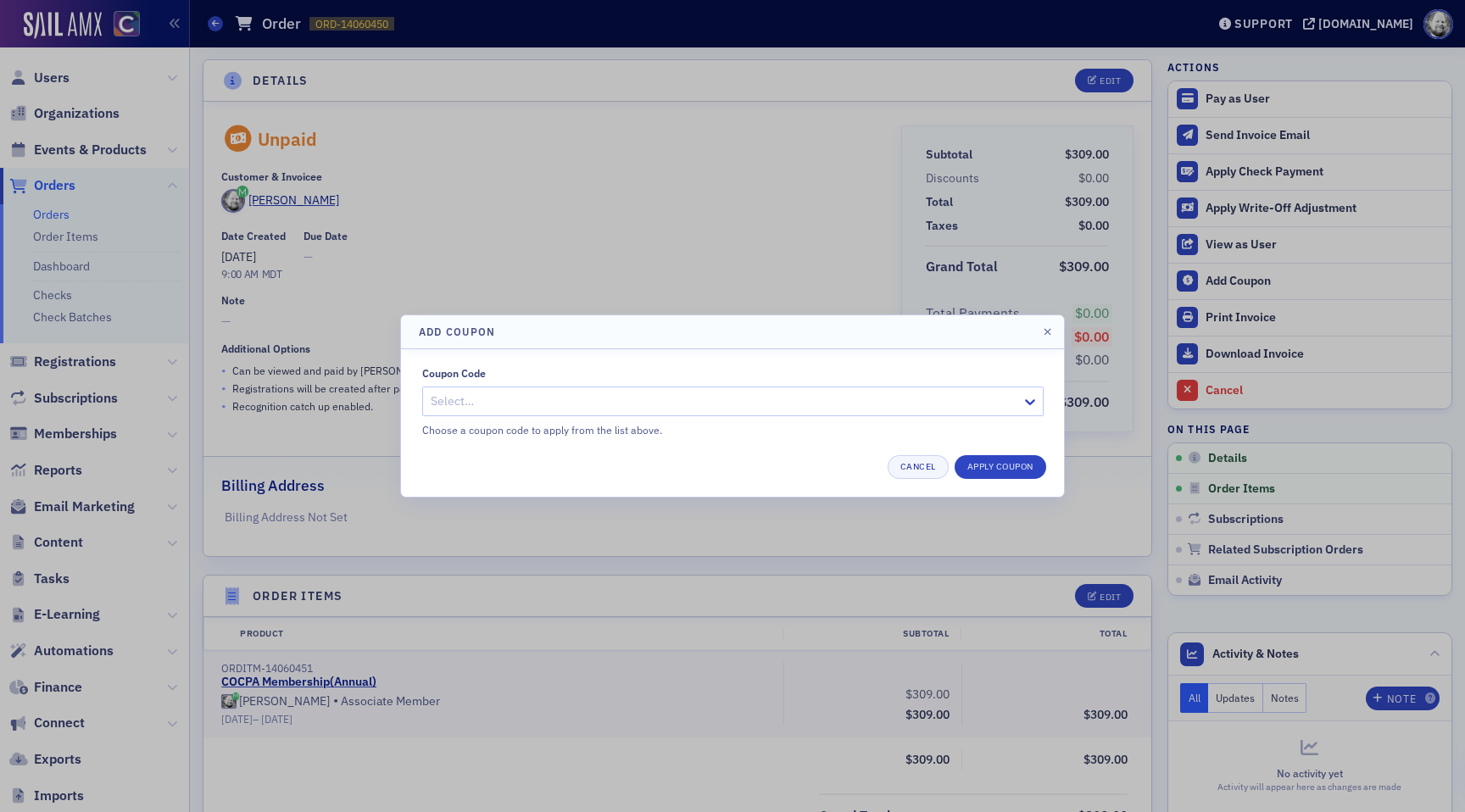
click at [677, 403] on div at bounding box center [724, 402] width 591 height 21
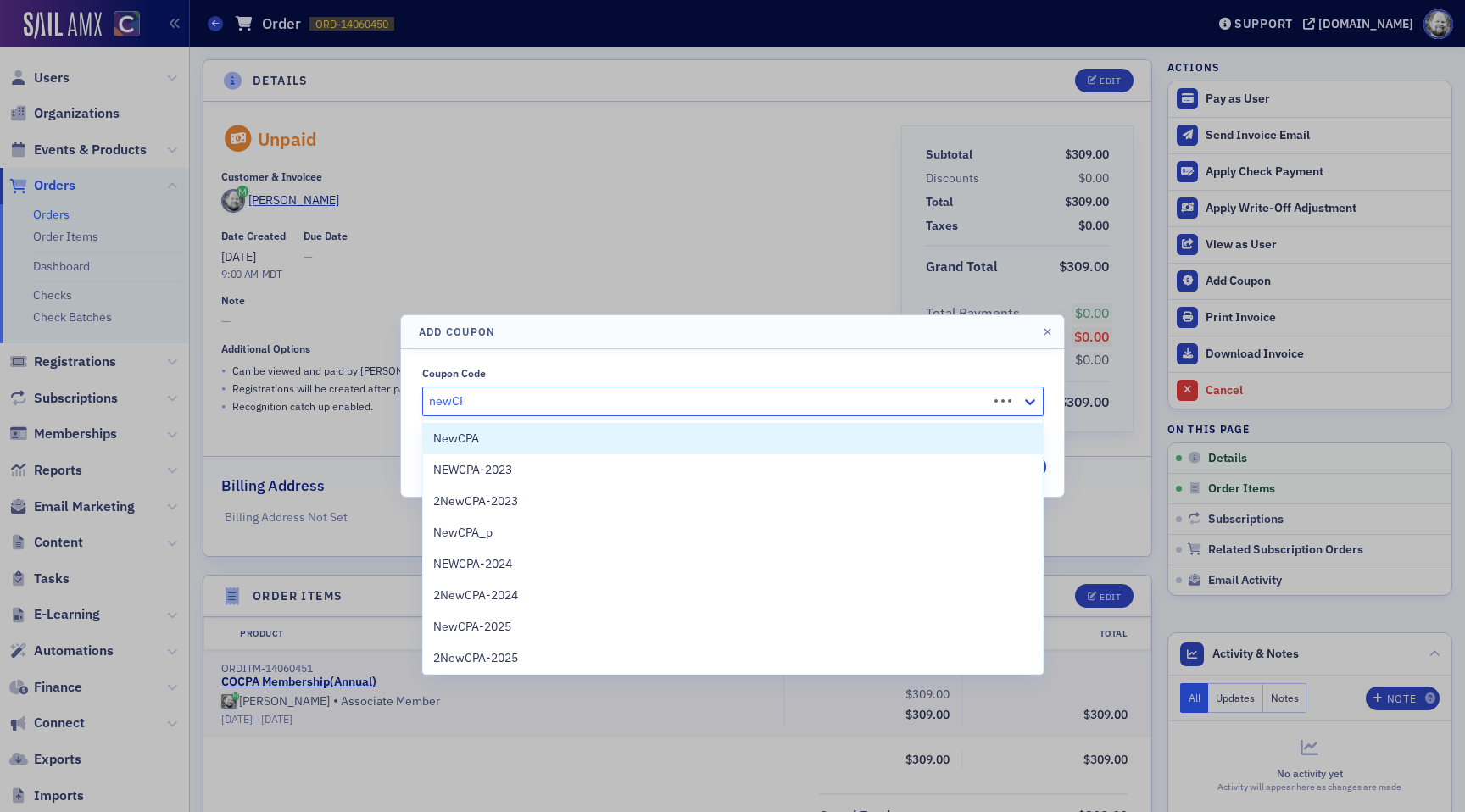
type input "newCPa"
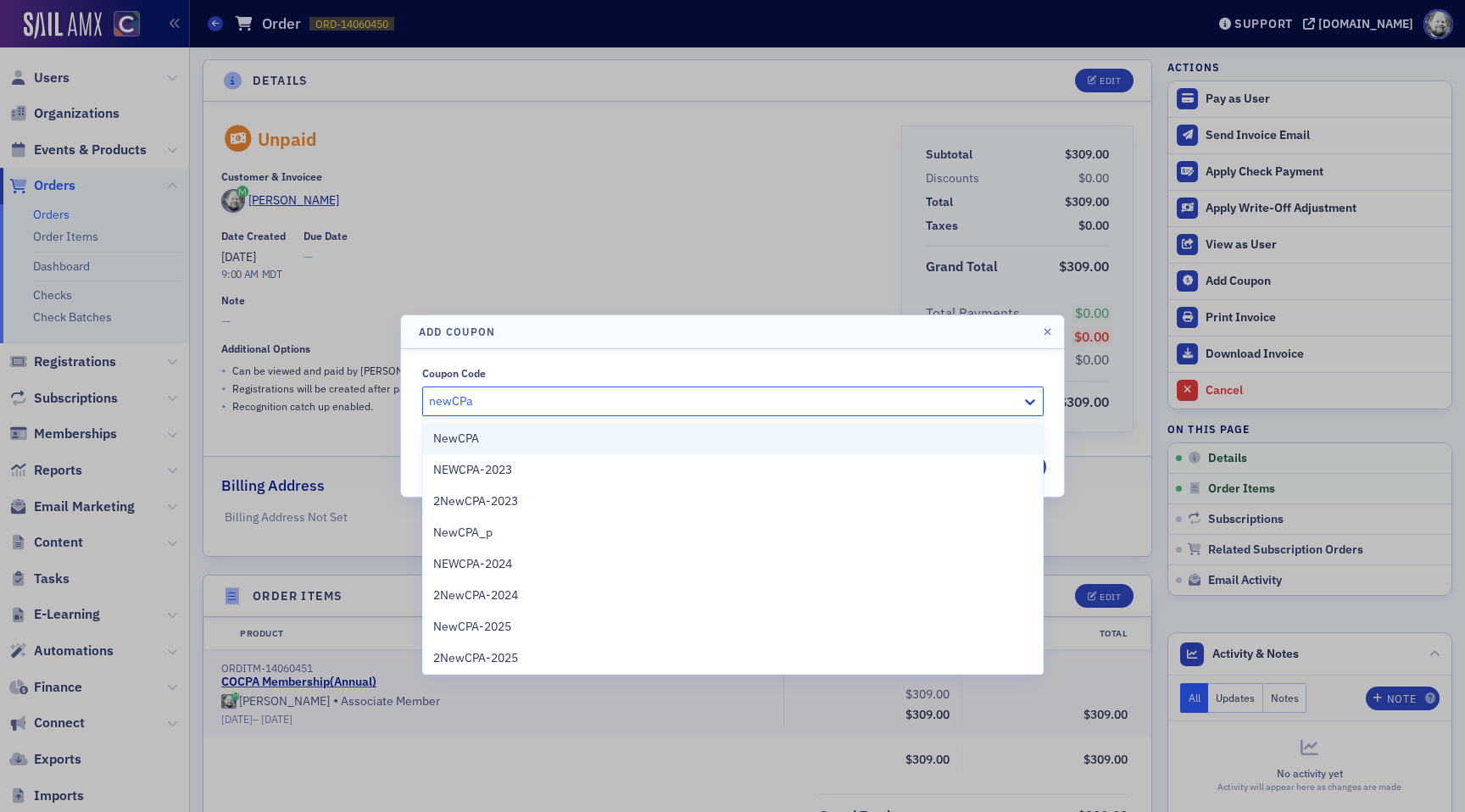
click at [612, 430] on div "NewCPA" at bounding box center [732, 438] width 599 height 18
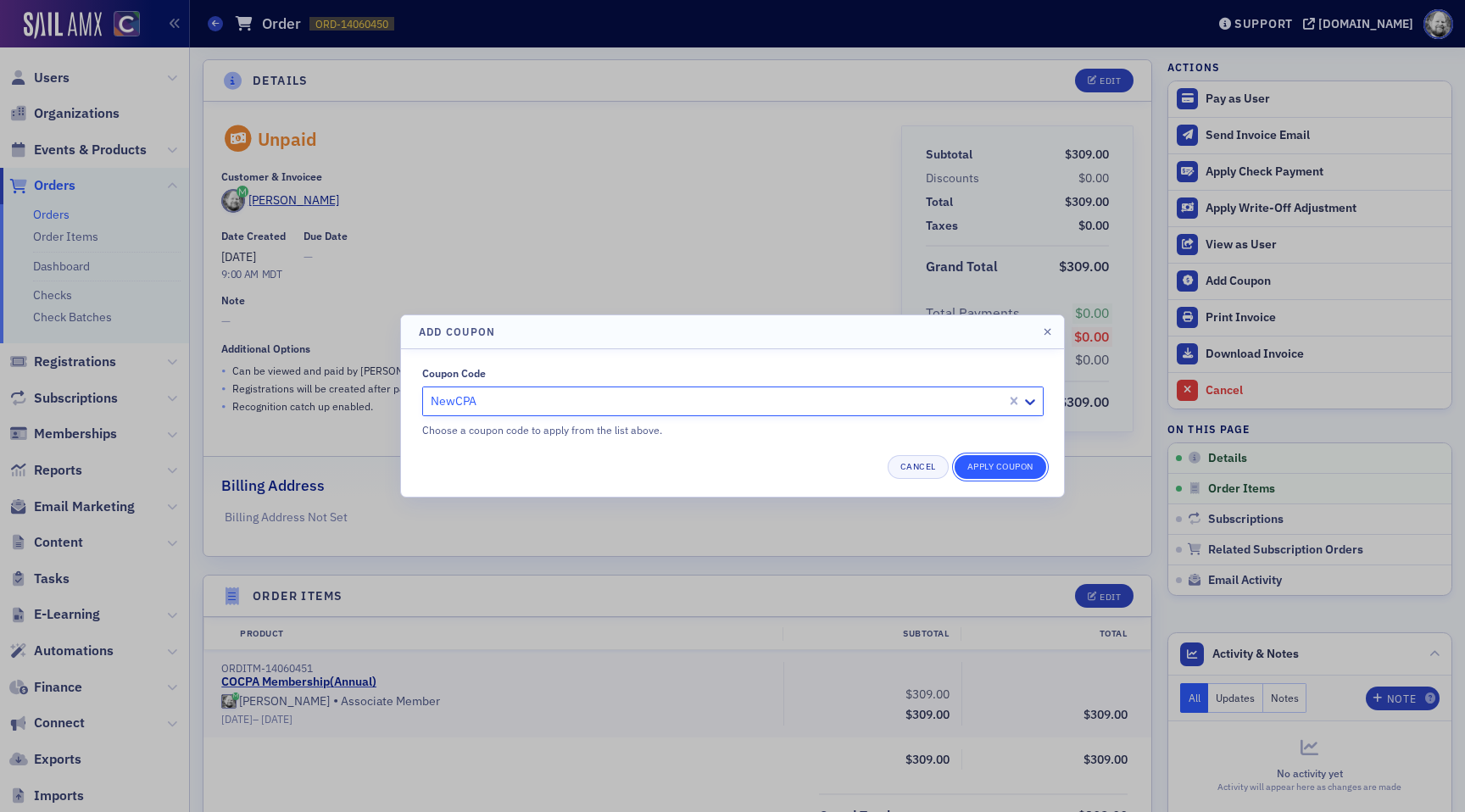
click at [999, 468] on button "Apply Coupon" at bounding box center [1000, 466] width 92 height 24
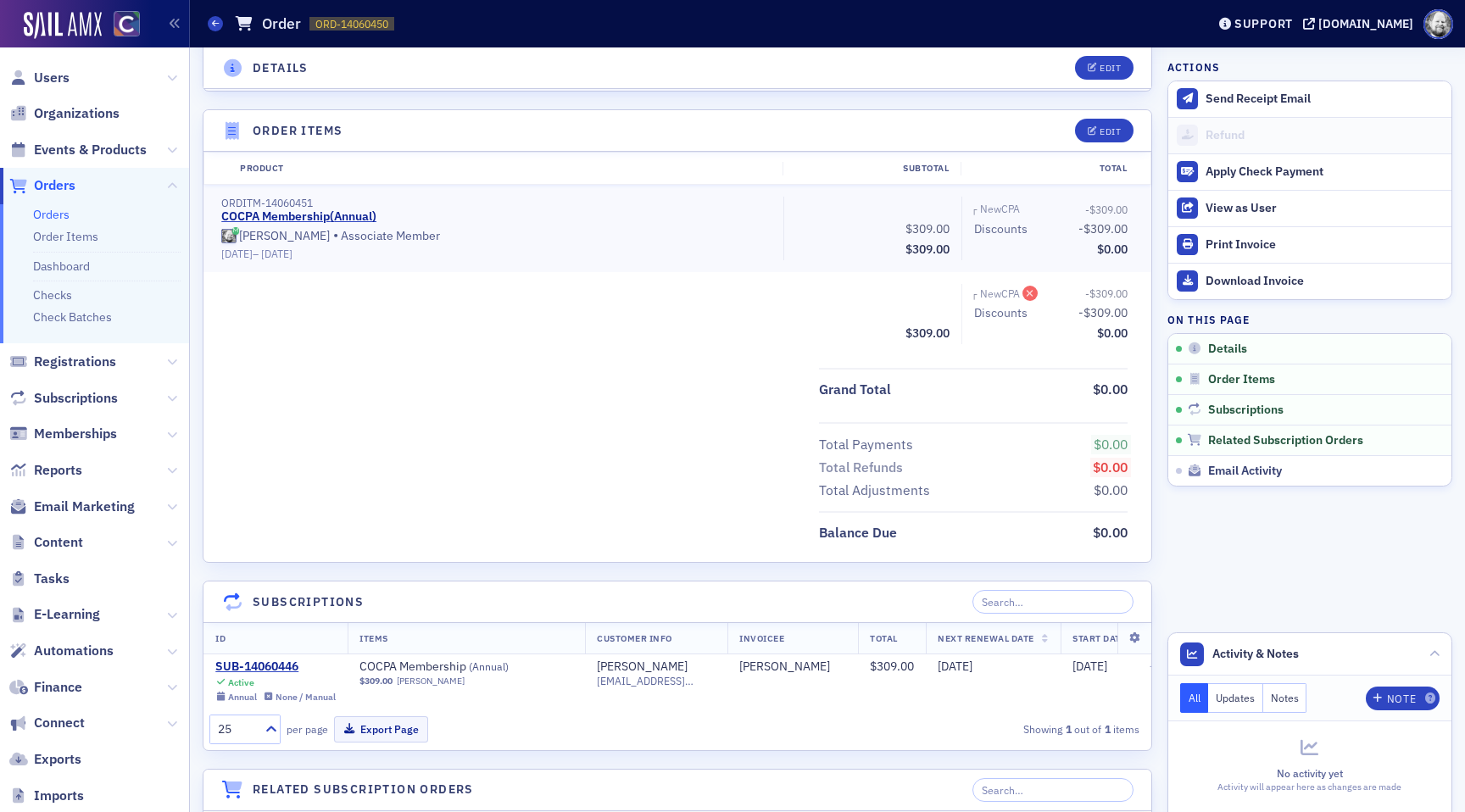
scroll to position [466, 0]
click at [283, 666] on div "SUB-14060446" at bounding box center [276, 666] width 121 height 15
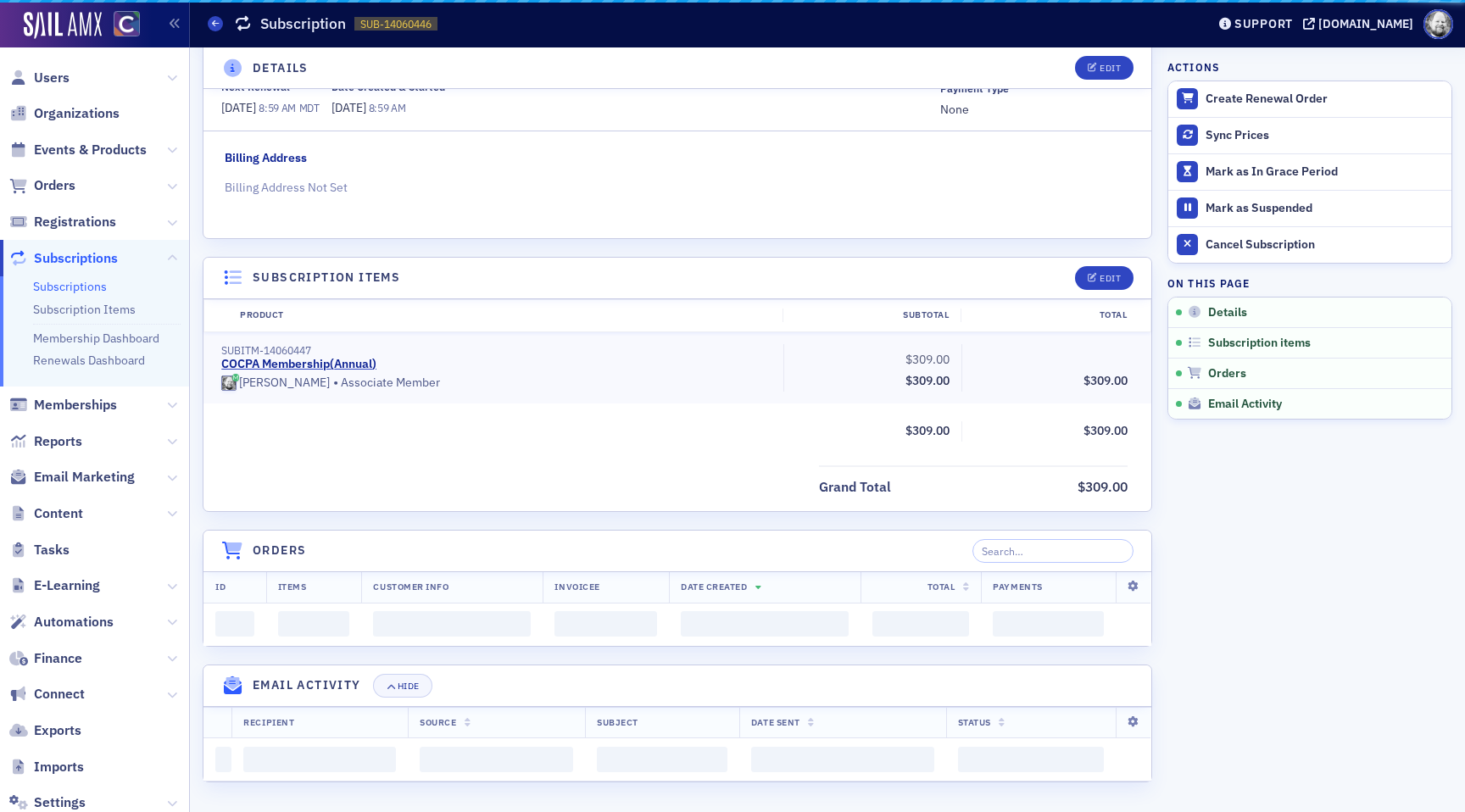
scroll to position [218, 0]
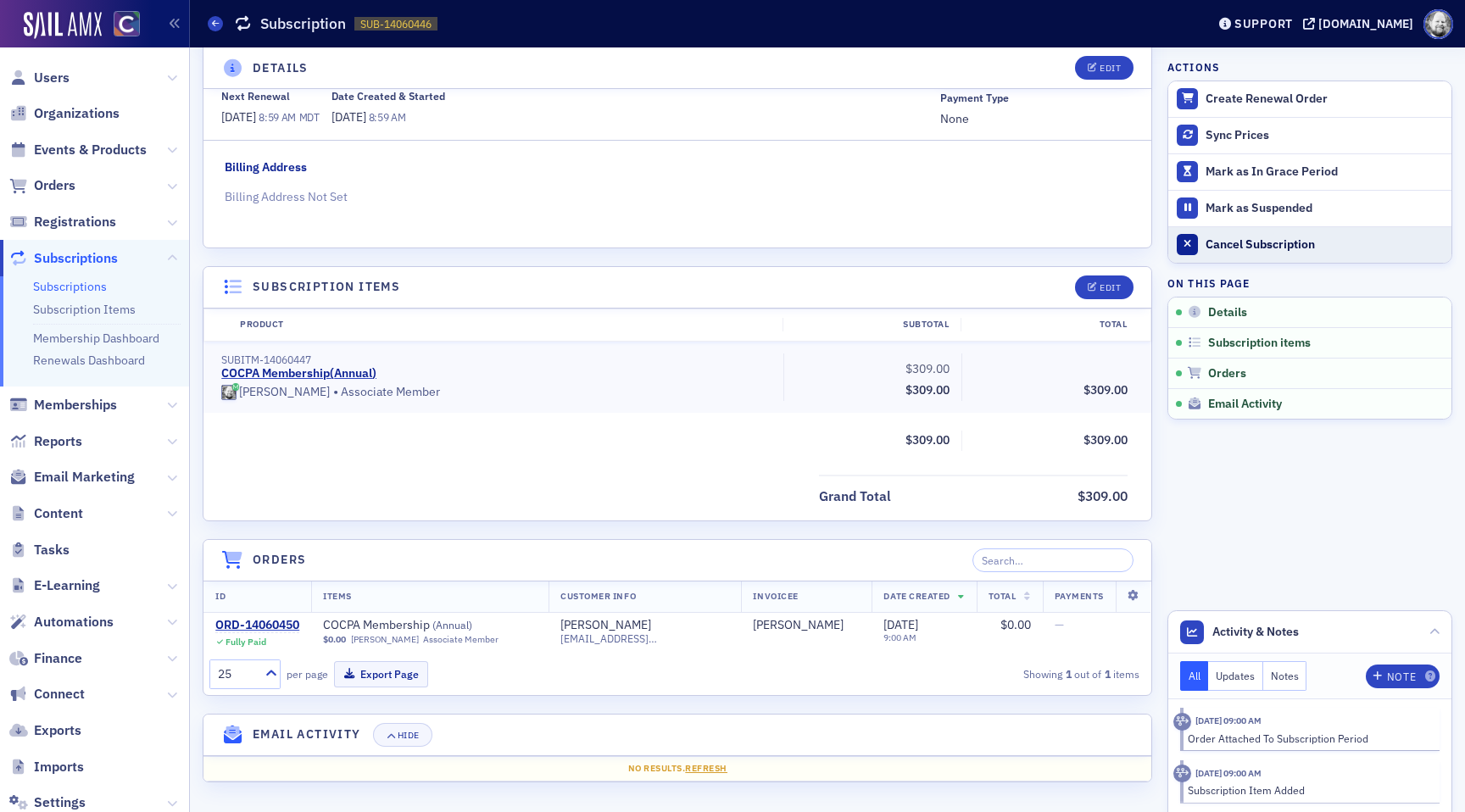
click at [1230, 255] on button "Cancel Subscription" at bounding box center [1310, 245] width 284 height 37
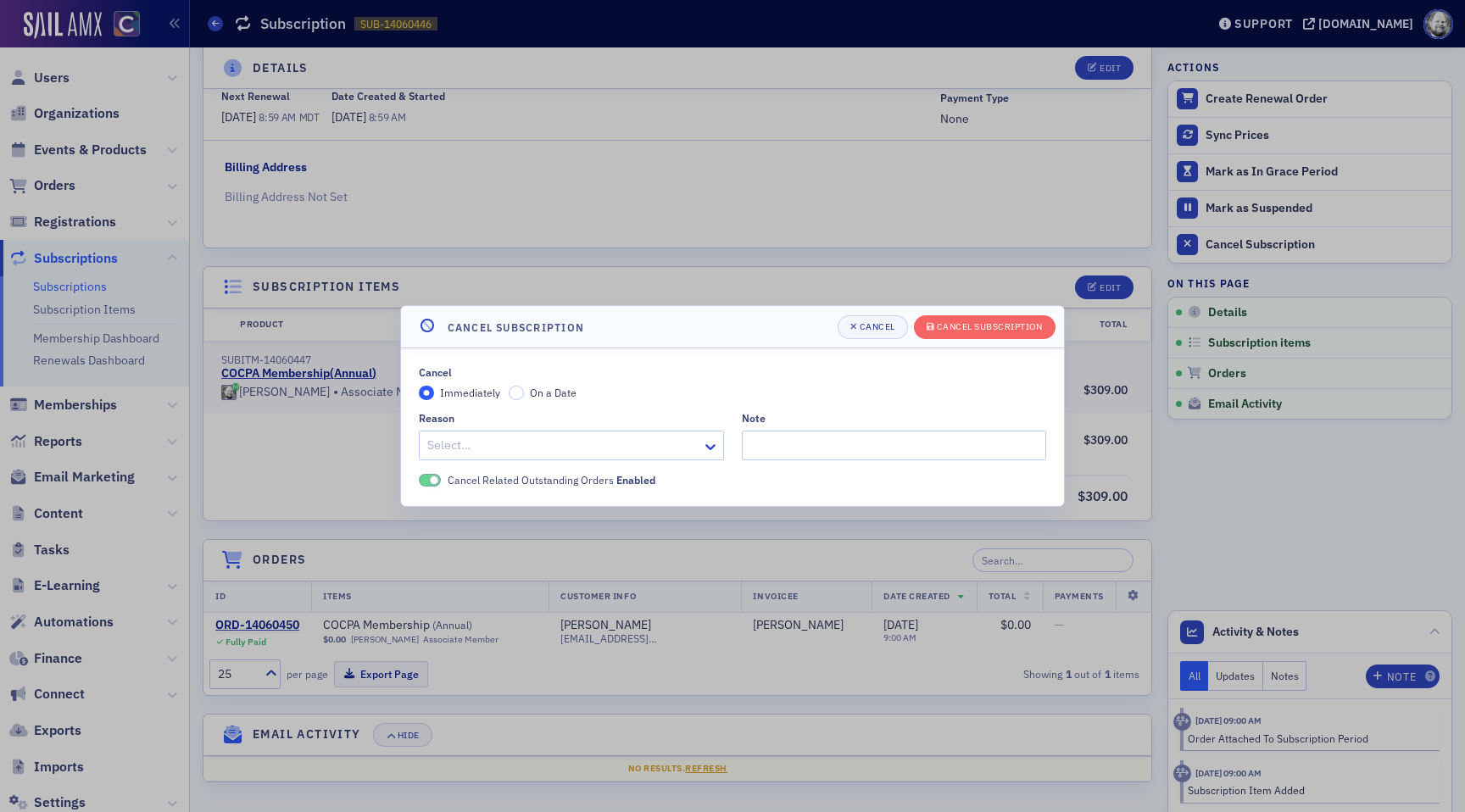
click at [622, 445] on div at bounding box center [563, 445] width 275 height 21
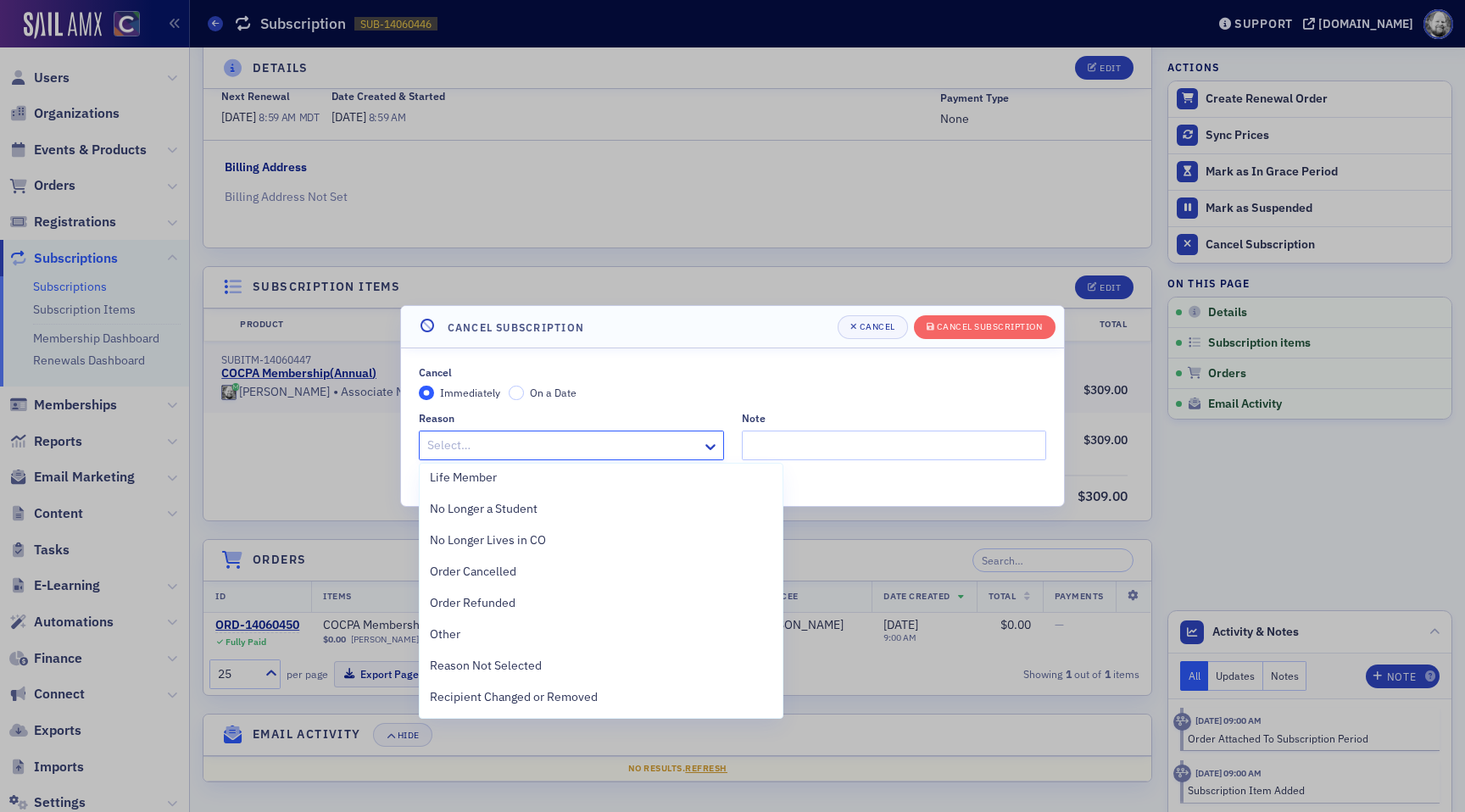
scroll to position [662, 0]
click at [585, 518] on div "Other" at bounding box center [600, 511] width 342 height 18
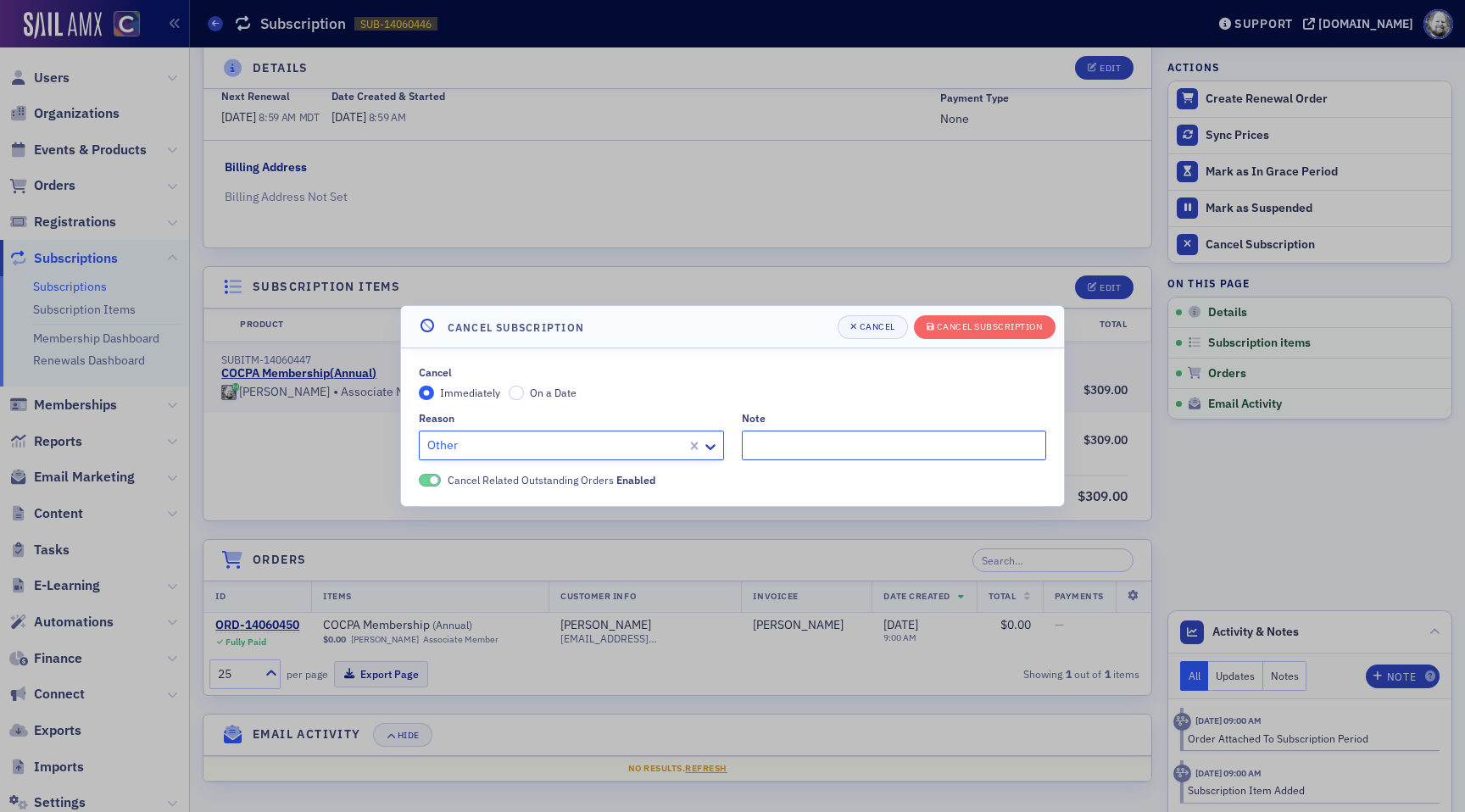
click at [805, 448] on input "Note" at bounding box center [894, 445] width 305 height 30
type input "Testing"
click at [1008, 332] on div "Cancel Subscription" at bounding box center [990, 326] width 106 height 10
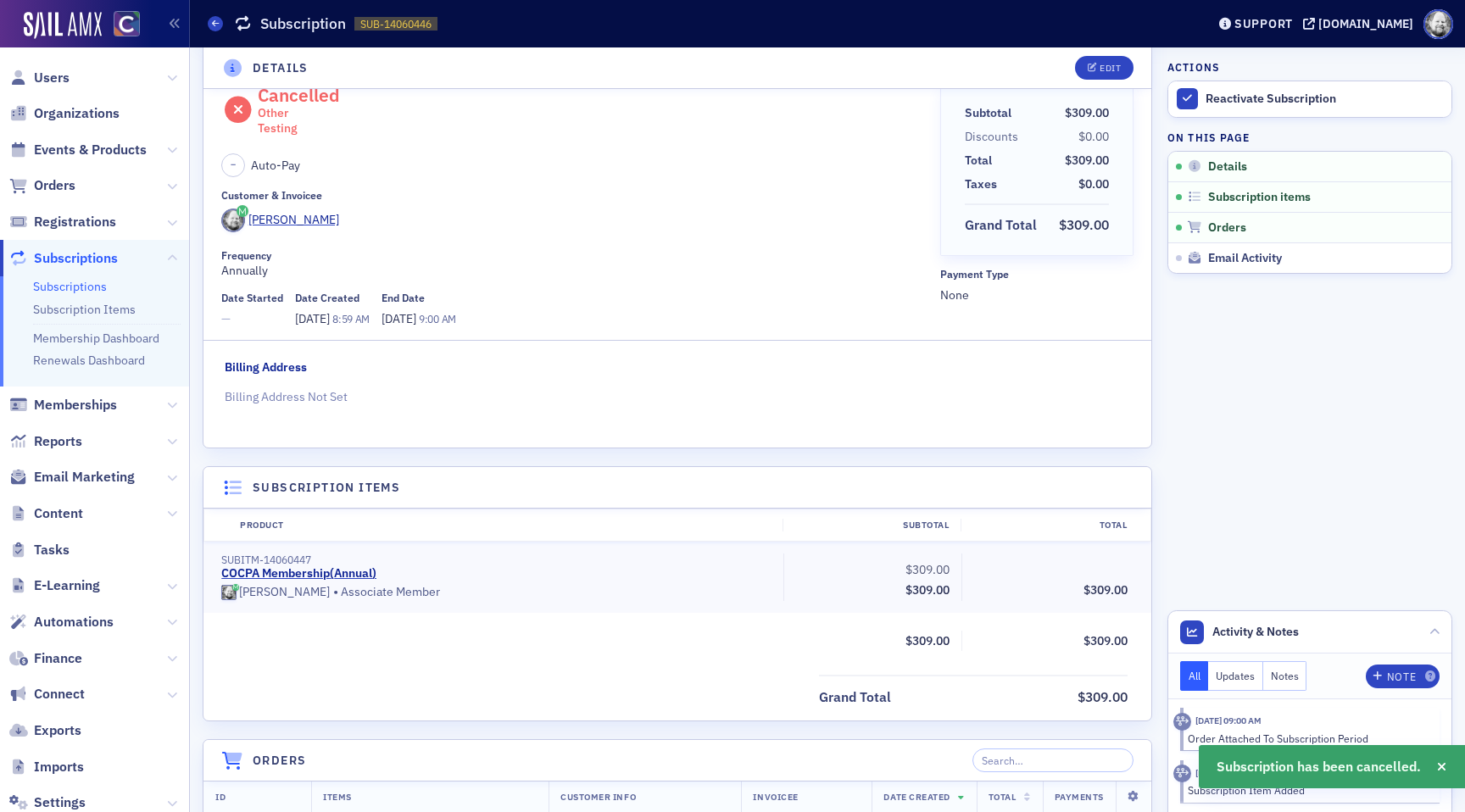
scroll to position [0, 0]
